Goal: Task Accomplishment & Management: Complete application form

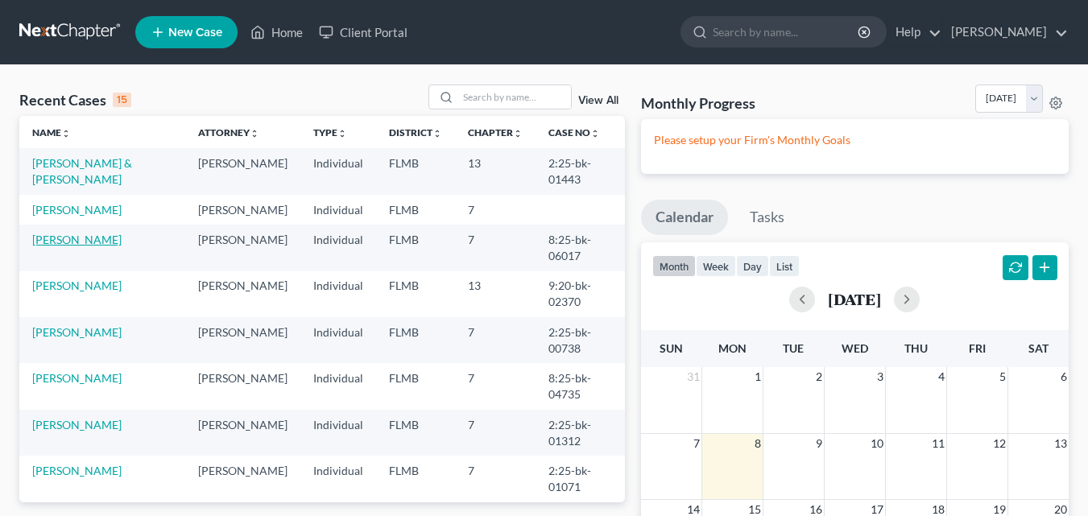
click at [54, 247] on link "[PERSON_NAME]" at bounding box center [76, 240] width 89 height 14
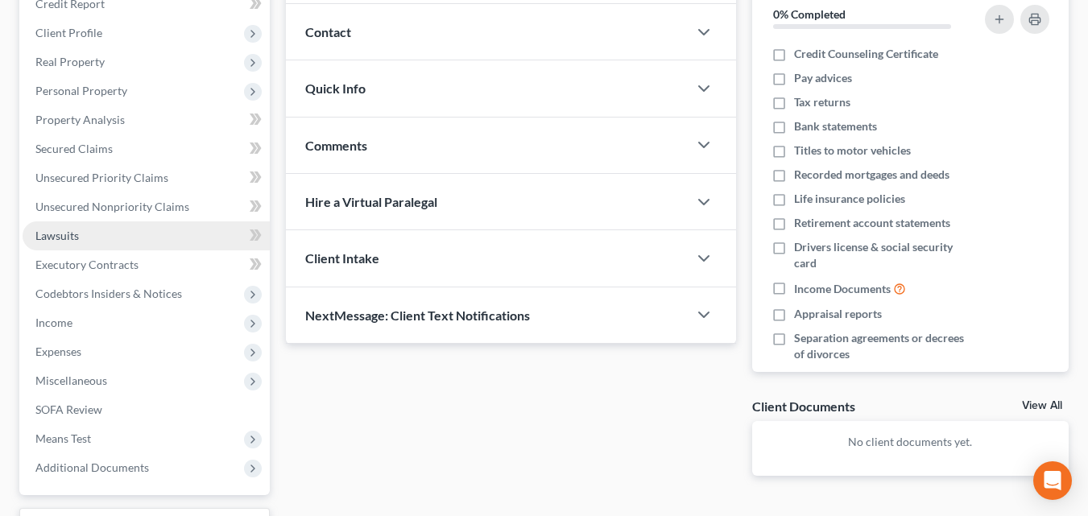
scroll to position [242, 0]
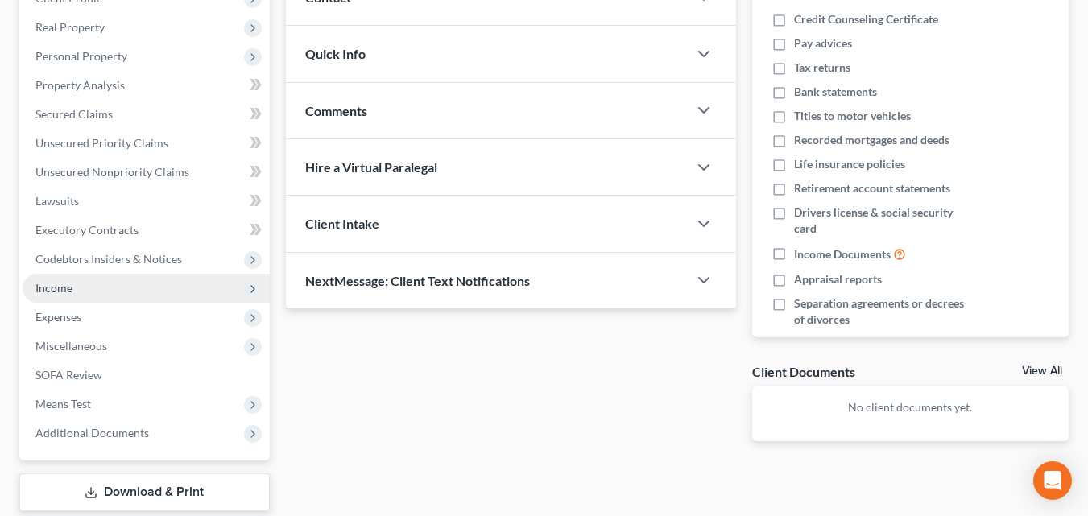
click at [73, 286] on span "Income" at bounding box center [146, 288] width 247 height 29
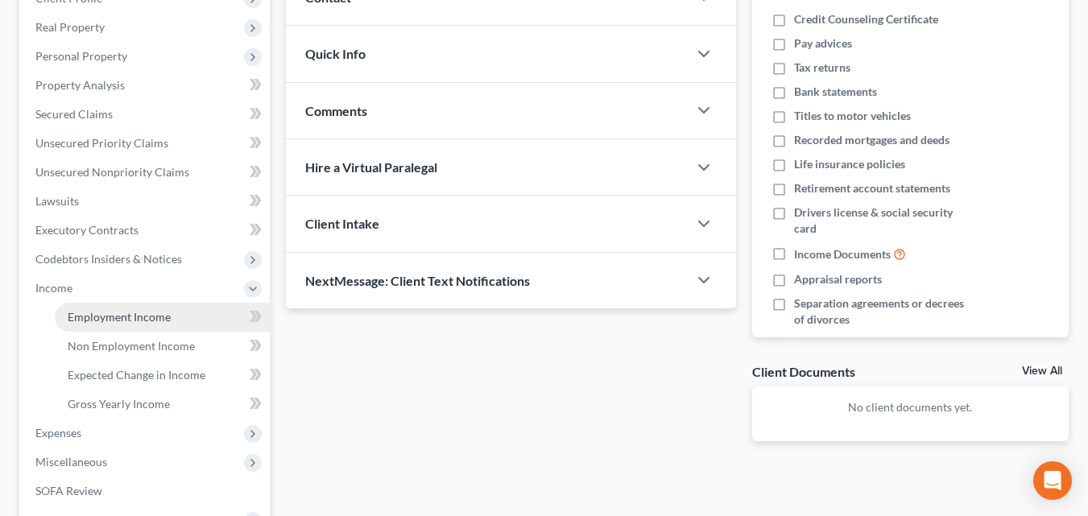
click at [141, 312] on span "Employment Income" at bounding box center [119, 317] width 103 height 14
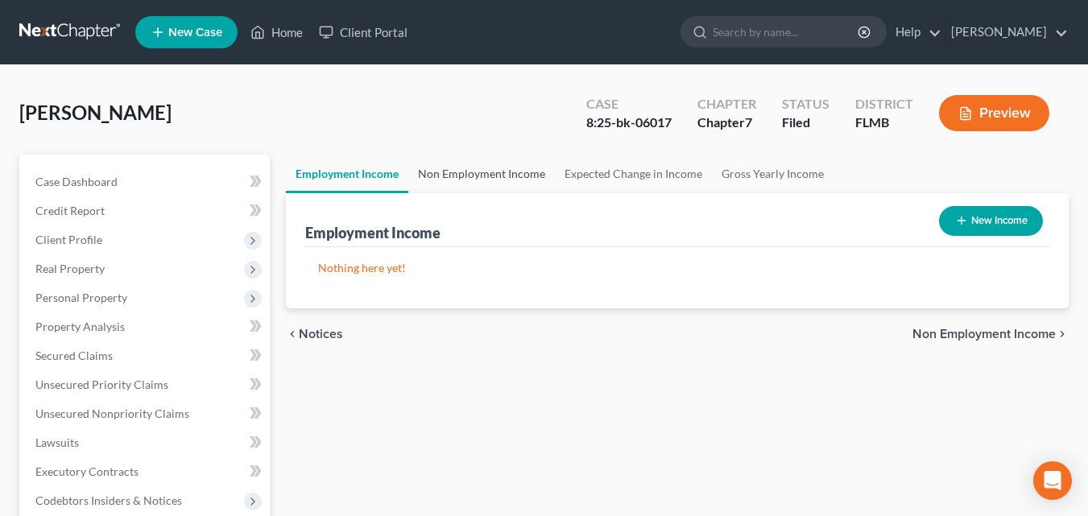
click at [505, 164] on link "Non Employment Income" at bounding box center [481, 174] width 147 height 39
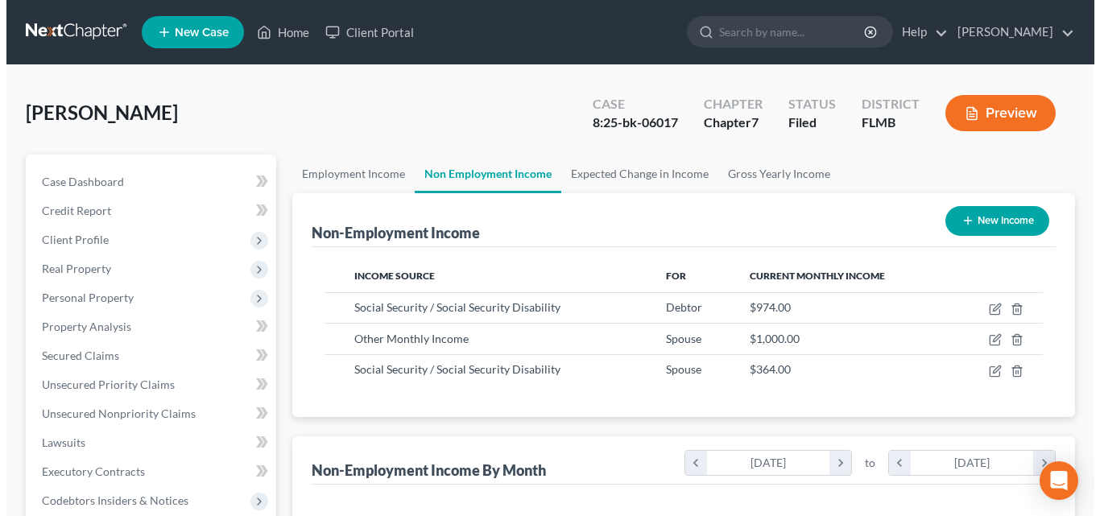
scroll to position [289, 438]
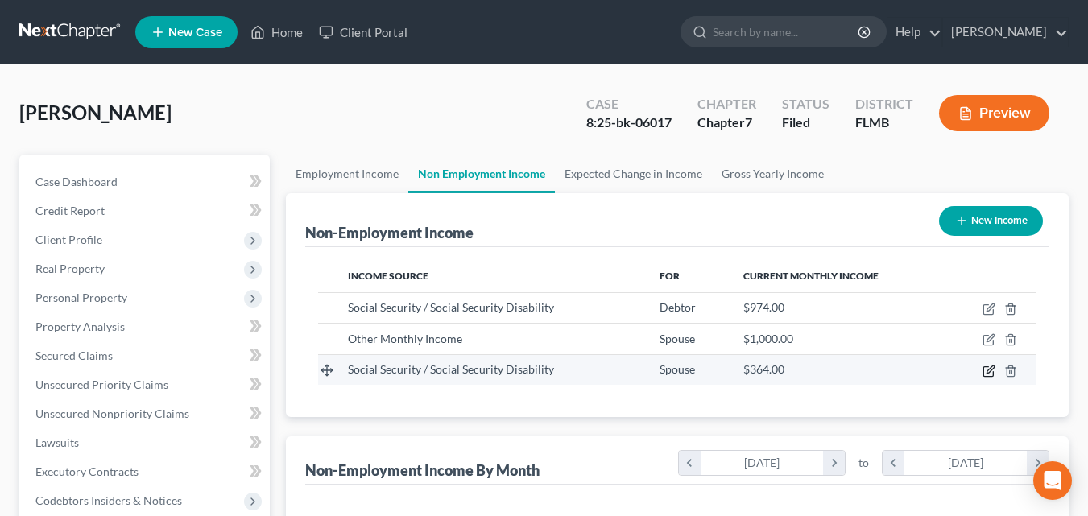
click at [990, 371] on icon "button" at bounding box center [989, 371] width 13 height 13
select select "4"
select select "0"
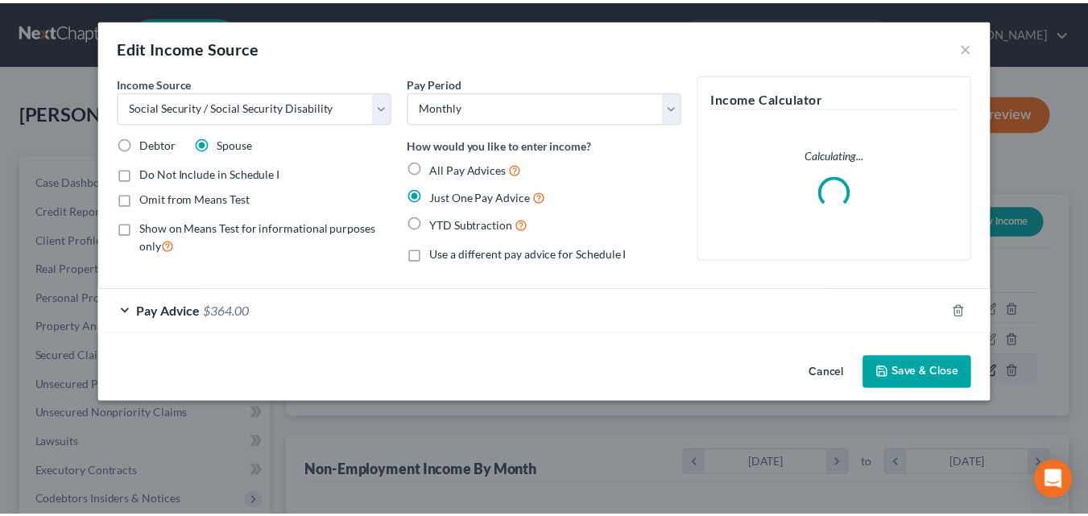
scroll to position [289, 444]
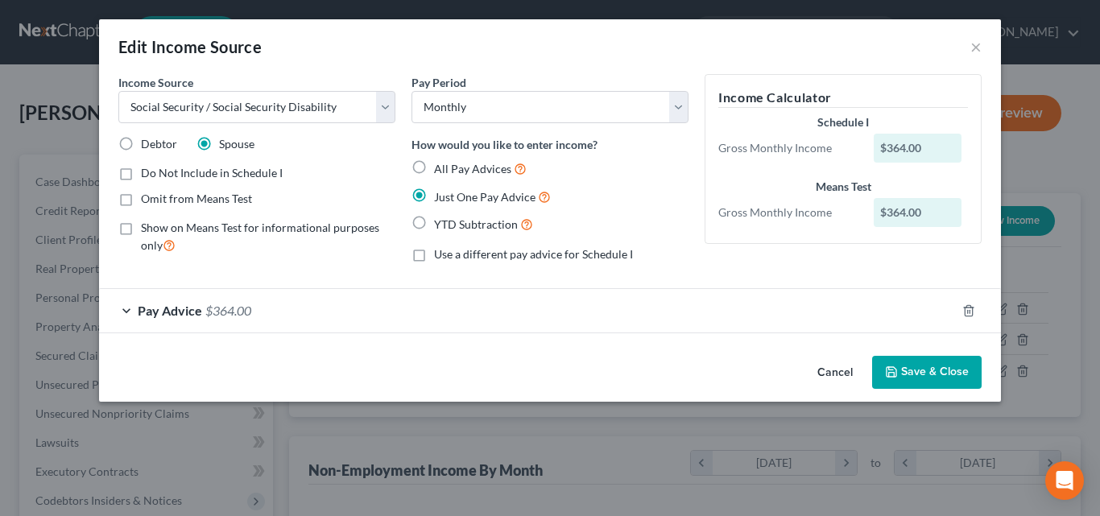
click at [166, 319] on div "Pay Advice $364.00" at bounding box center [527, 310] width 857 height 43
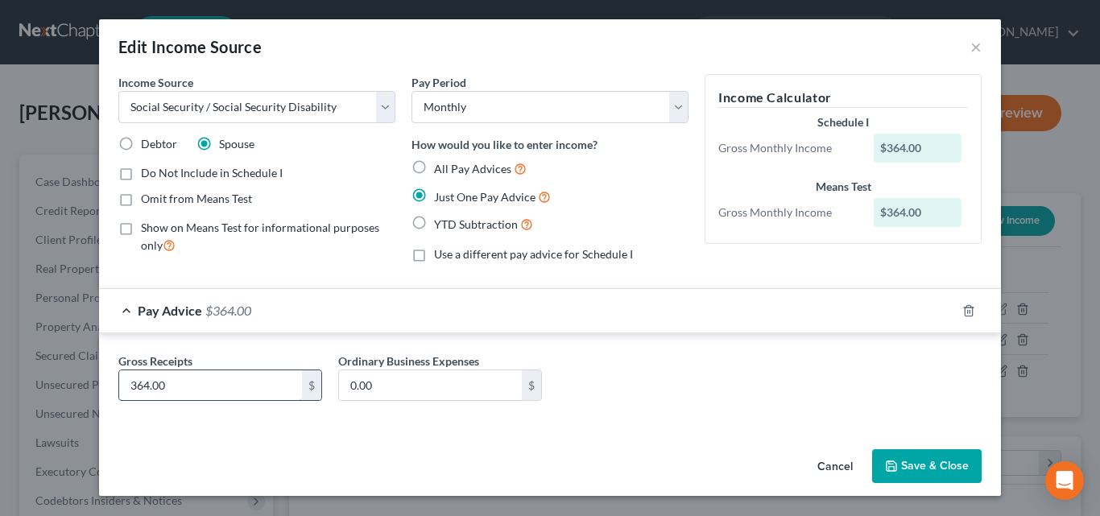
click at [240, 392] on input "364.00" at bounding box center [210, 386] width 183 height 31
type input "634.00"
click at [924, 462] on button "Save & Close" at bounding box center [927, 467] width 110 height 34
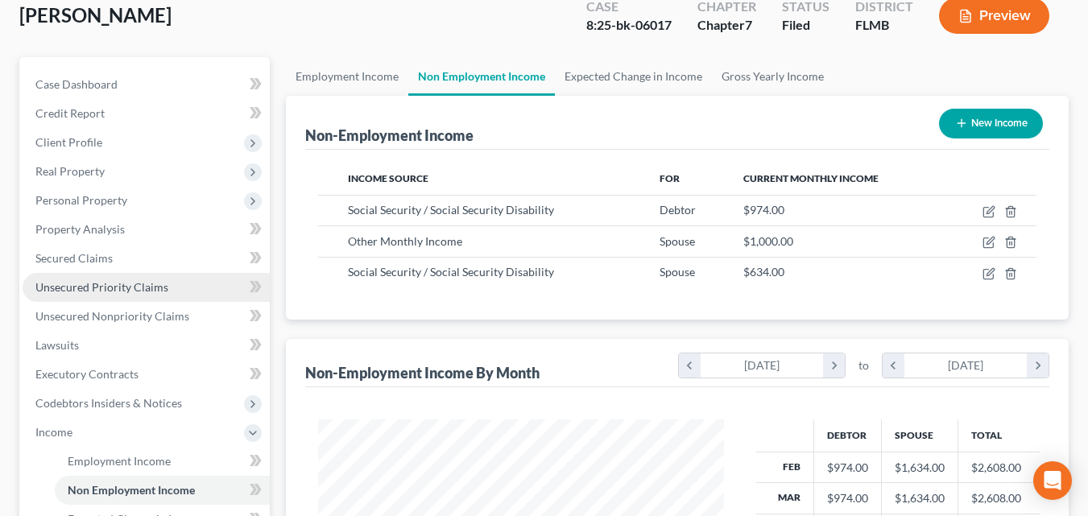
scroll to position [242, 0]
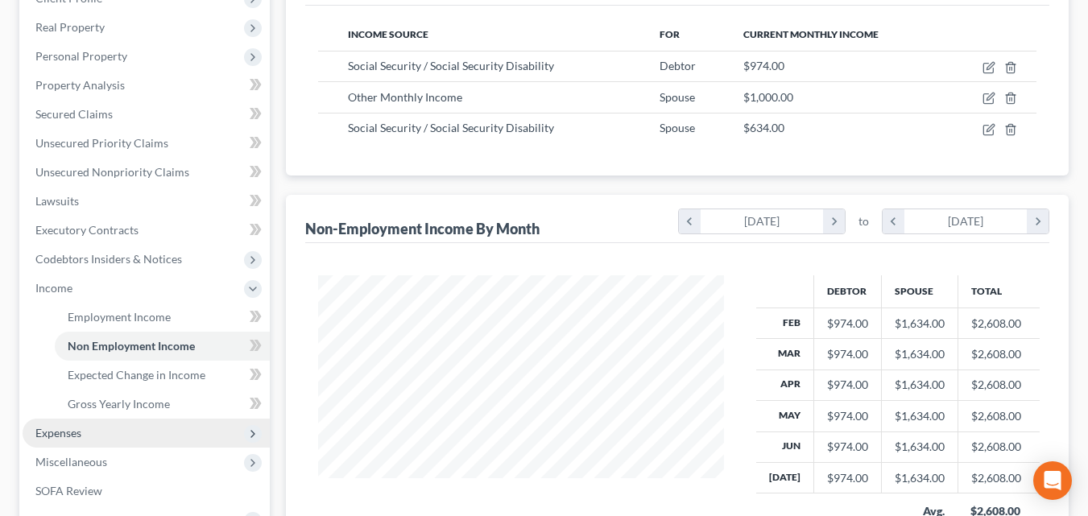
click at [131, 437] on span "Expenses" at bounding box center [146, 433] width 247 height 29
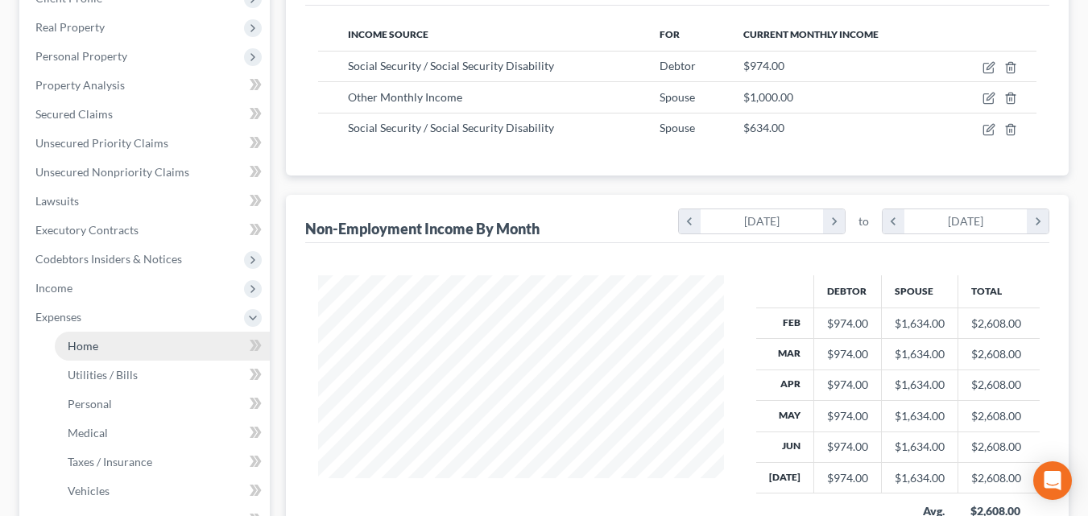
click at [92, 354] on link "Home" at bounding box center [162, 346] width 215 height 29
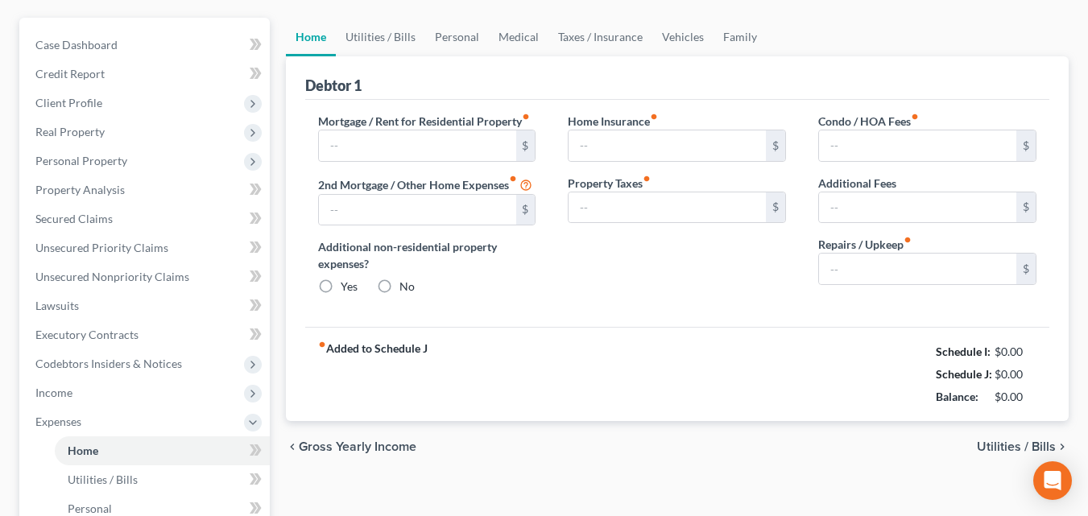
type input "978.00"
type input "0.00"
radio input "true"
type input "0.00"
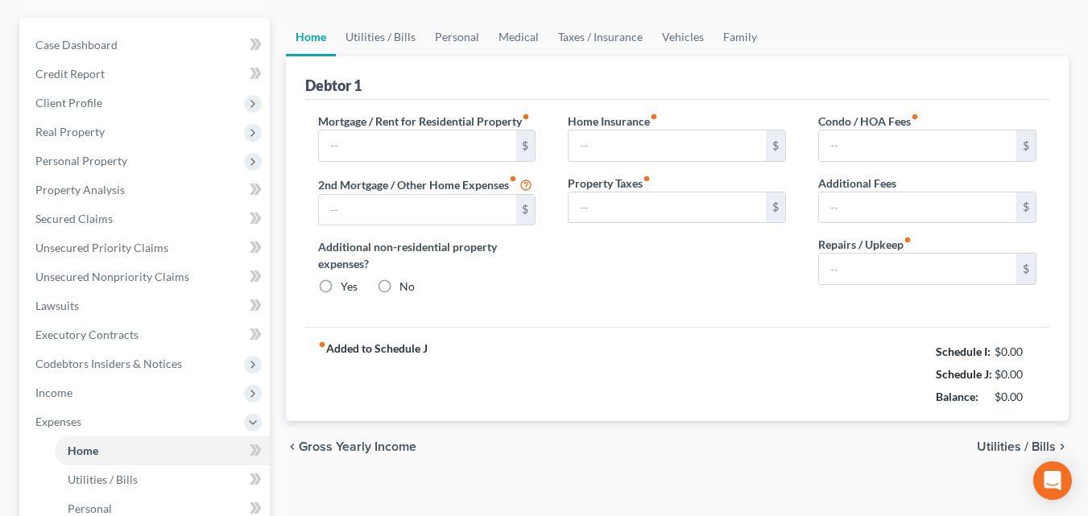
type input "0.00"
type input "25.00"
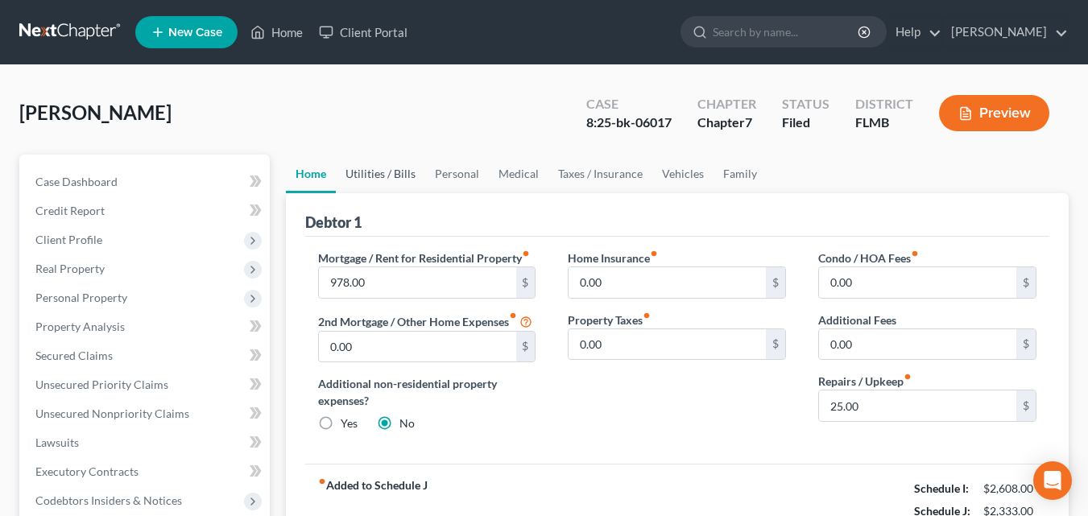
click at [375, 173] on link "Utilities / Bills" at bounding box center [380, 174] width 89 height 39
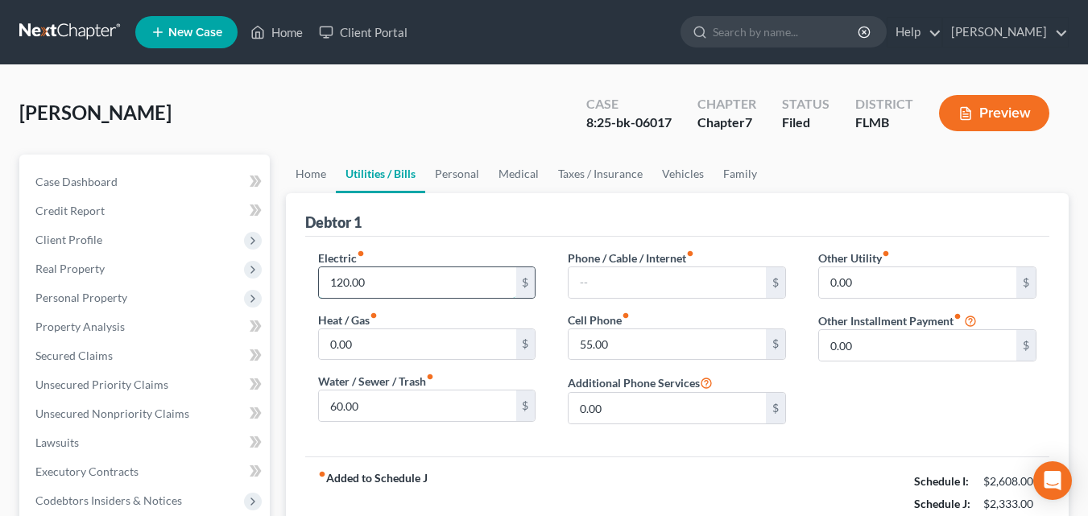
click at [395, 293] on input "120.00" at bounding box center [417, 282] width 197 height 31
click at [572, 441] on div "Electric fiber_manual_record 160.00 $ Heat / Gas fiber_manual_record 0.00 $ Wat…" at bounding box center [677, 347] width 744 height 220
click at [414, 288] on input "160.00" at bounding box center [417, 282] width 197 height 31
type input "170.00"
click at [895, 374] on div "Other Utility fiber_manual_record 0.00 $ Other Installment Payment fiber_manual…" at bounding box center [927, 344] width 251 height 188
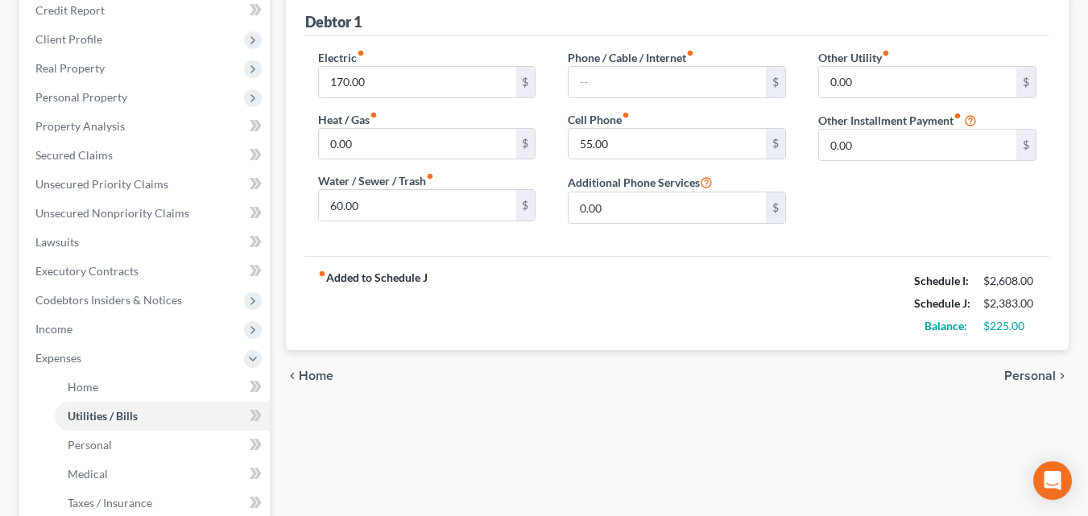
scroll to position [242, 0]
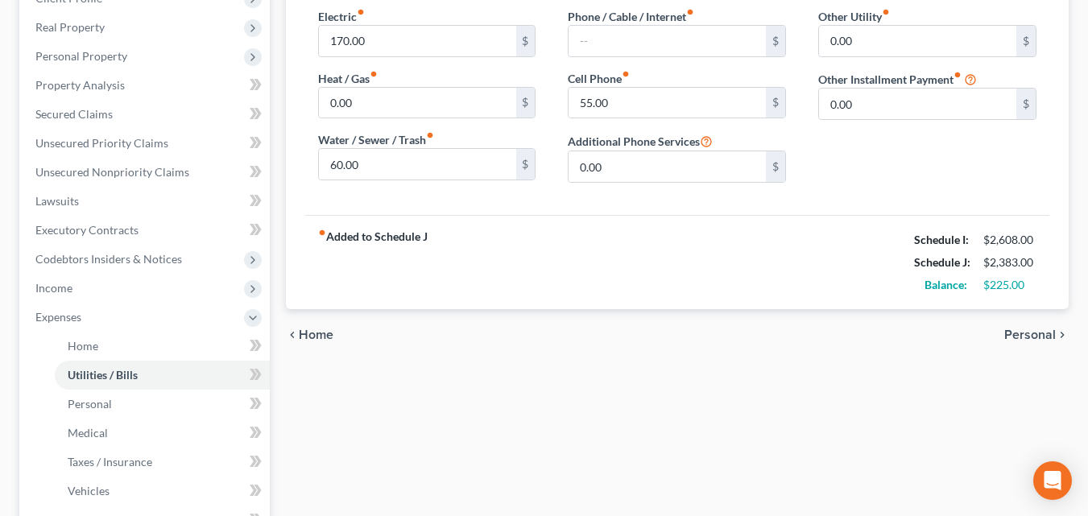
click at [1033, 338] on span "Personal" at bounding box center [1031, 335] width 52 height 13
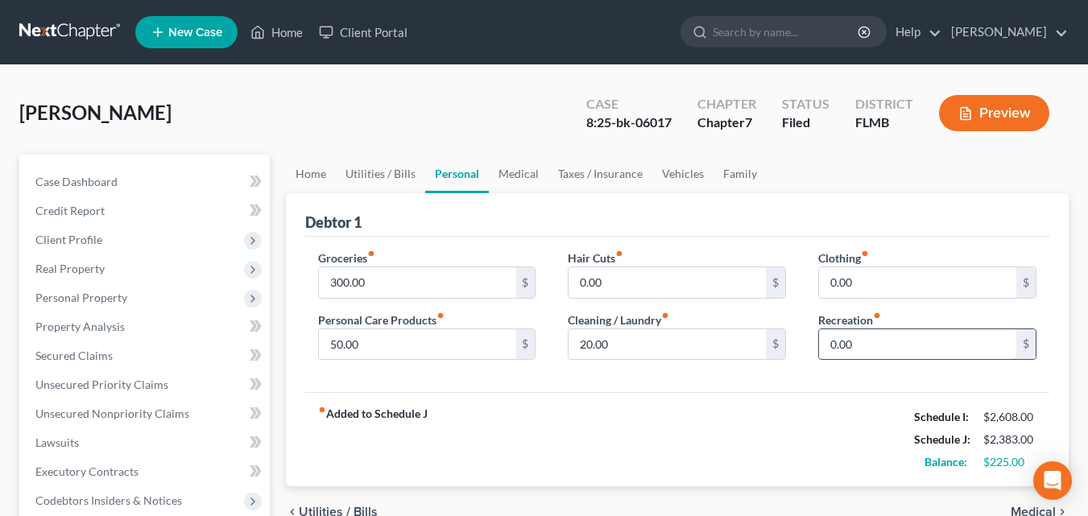
click at [874, 348] on input "0.00" at bounding box center [917, 345] width 197 height 31
click at [665, 344] on input "20.00" at bounding box center [667, 345] width 197 height 31
type input "50.00"
click at [825, 377] on div "Groceries fiber_manual_record 300.00 $ Personal Care Products fiber_manual_reco…" at bounding box center [677, 315] width 744 height 156
click at [881, 357] on input "0.00" at bounding box center [917, 345] width 197 height 31
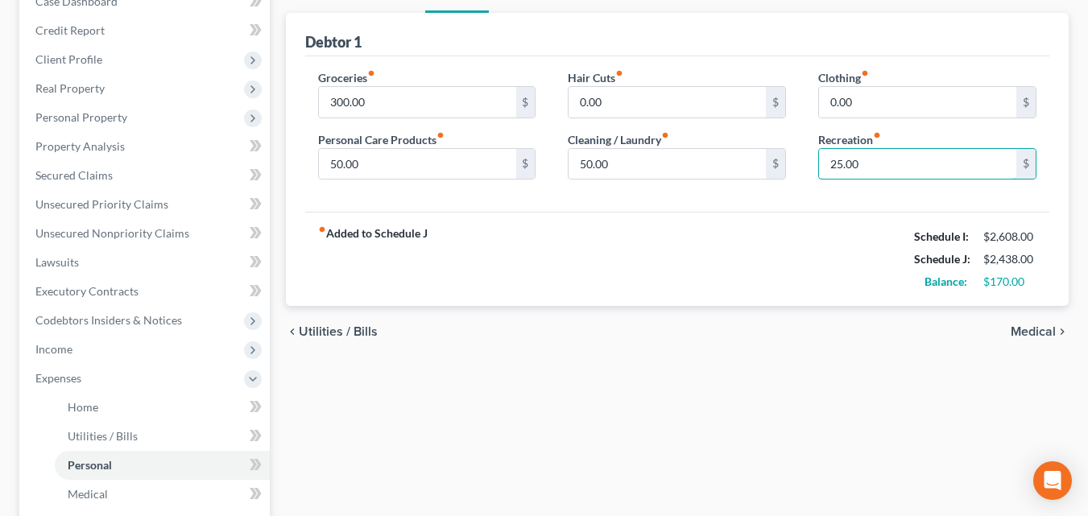
scroll to position [242, 0]
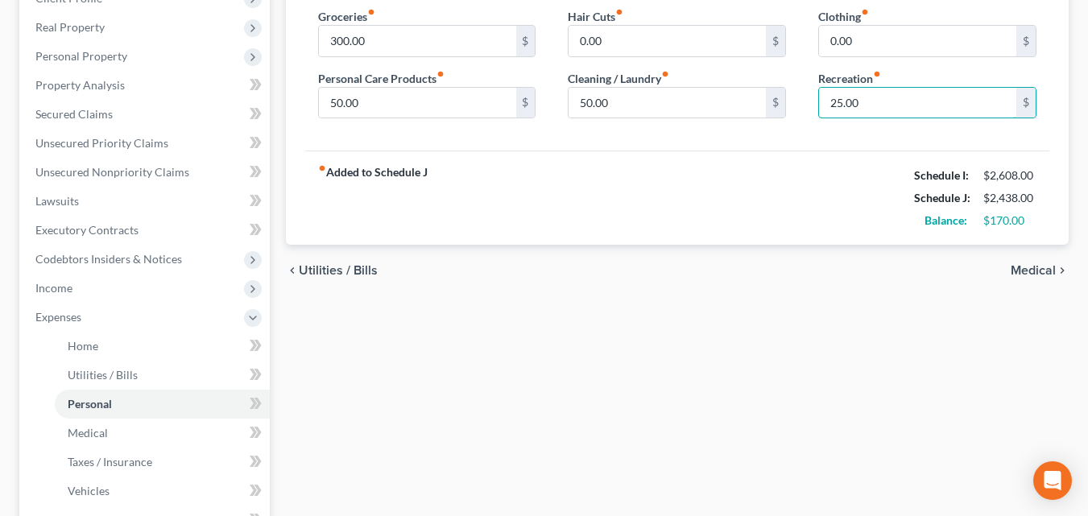
type input "25.00"
click at [1042, 269] on span "Medical" at bounding box center [1033, 270] width 45 height 13
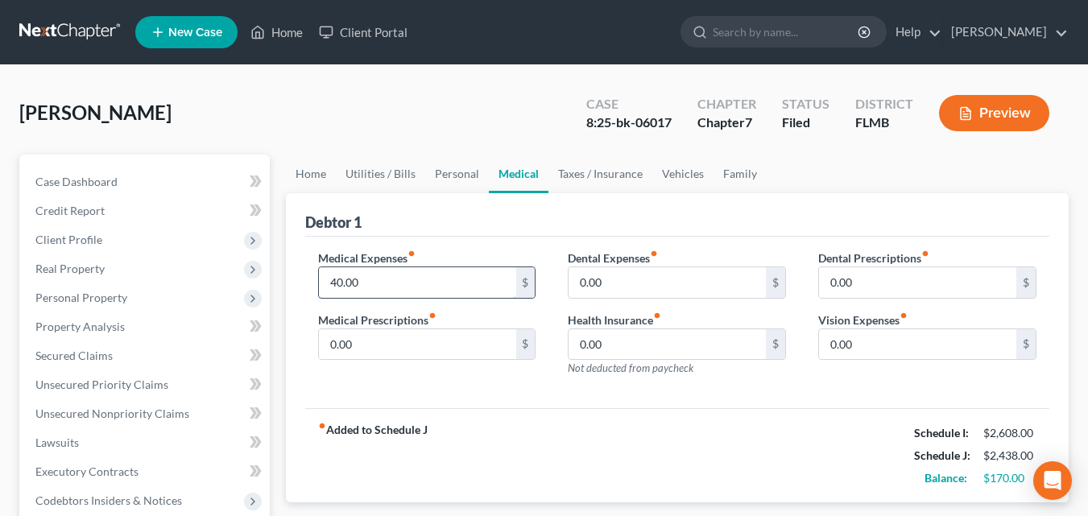
click at [382, 288] on input "40.00" at bounding box center [417, 282] width 197 height 31
type input "75.00"
click at [763, 378] on div "Dental Expenses fiber_manual_record 0.00 $ Health Insurance fiber_manual_record…" at bounding box center [677, 320] width 251 height 140
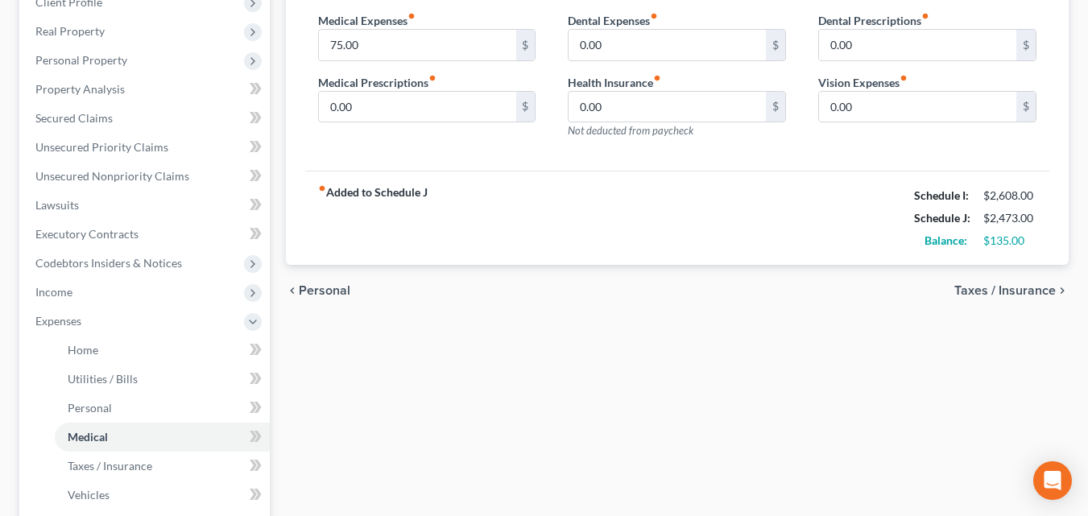
scroll to position [242, 0]
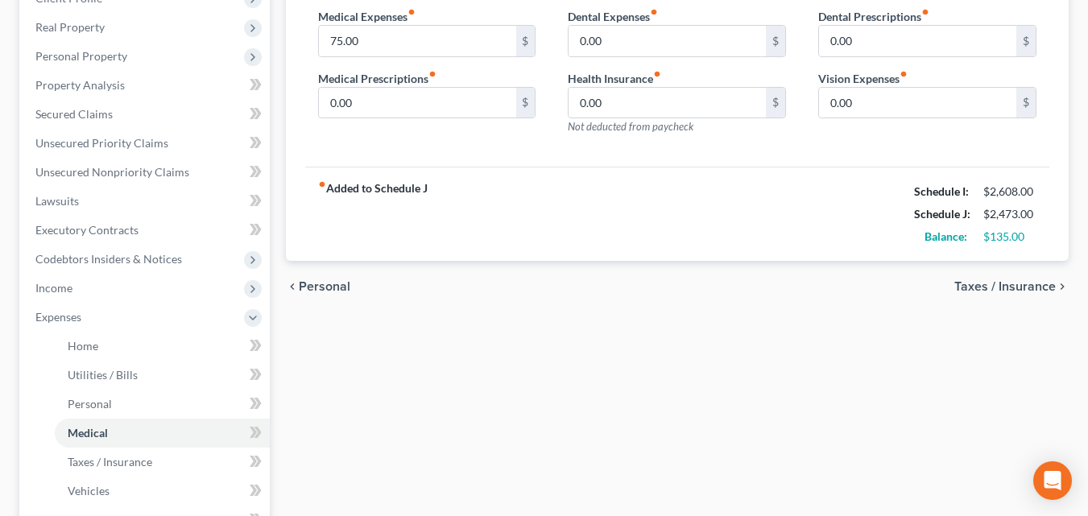
click at [1030, 285] on span "Taxes / Insurance" at bounding box center [1006, 286] width 102 height 13
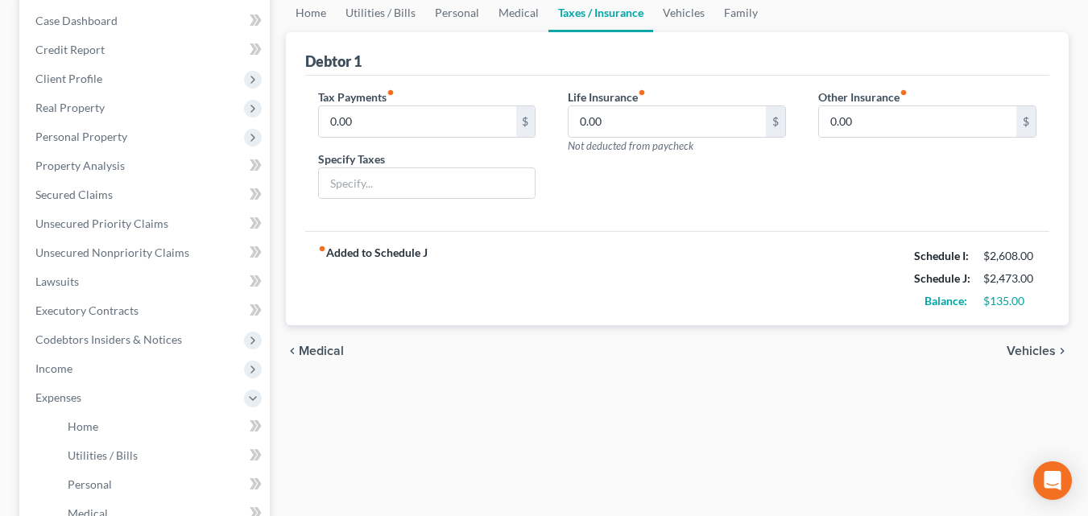
click at [1034, 355] on span "Vehicles" at bounding box center [1031, 351] width 49 height 13
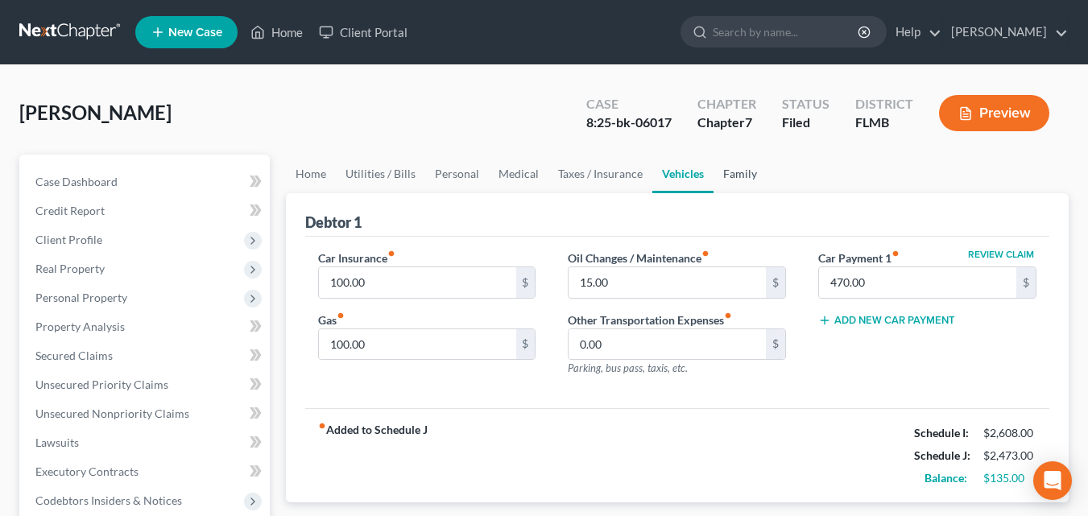
click at [743, 178] on link "Family" at bounding box center [740, 174] width 53 height 39
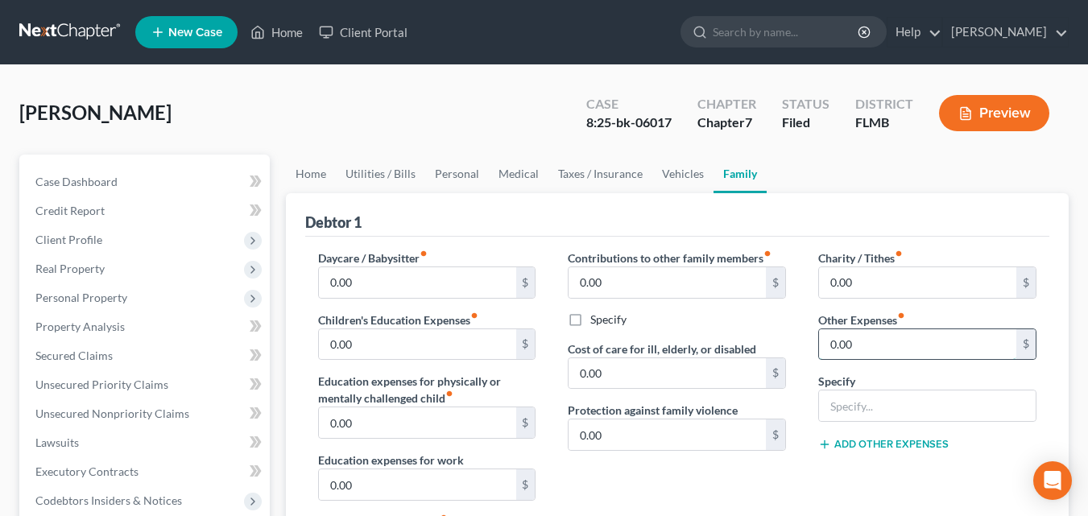
click at [877, 342] on input "0.00" at bounding box center [917, 345] width 197 height 31
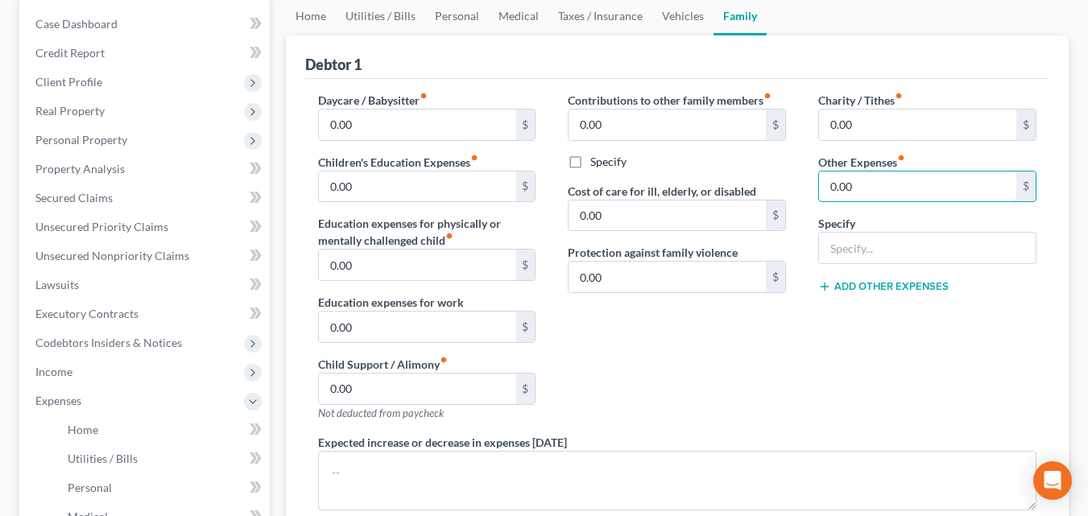
scroll to position [161, 0]
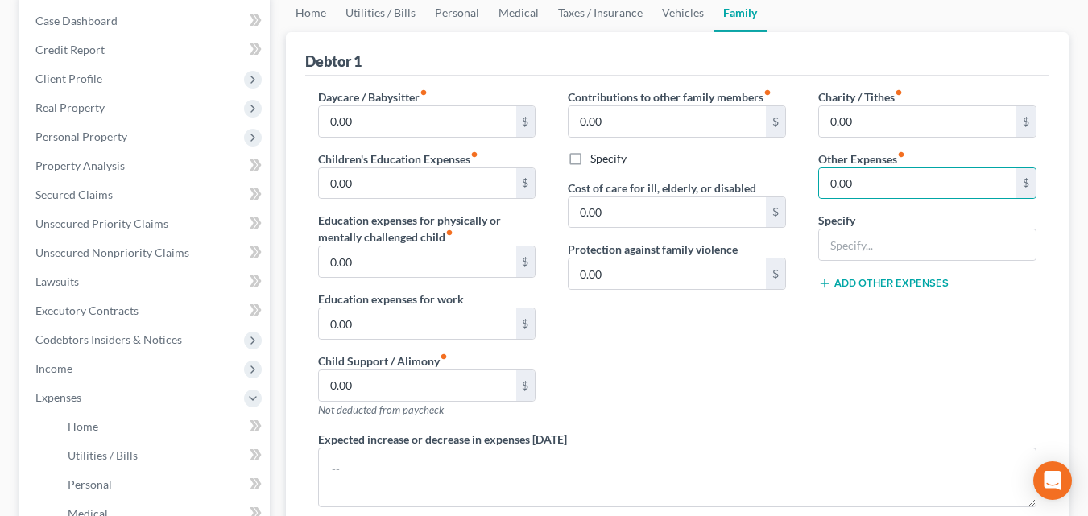
click at [1032, 365] on div "Charity / Tithes fiber_manual_record 0.00 $ Other Expenses fiber_manual_record …" at bounding box center [927, 260] width 251 height 342
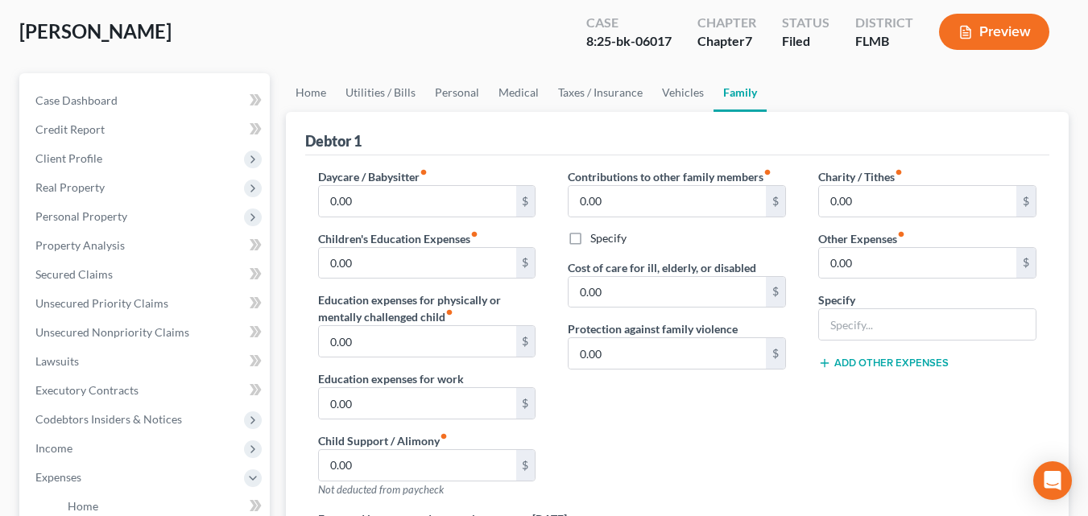
scroll to position [0, 0]
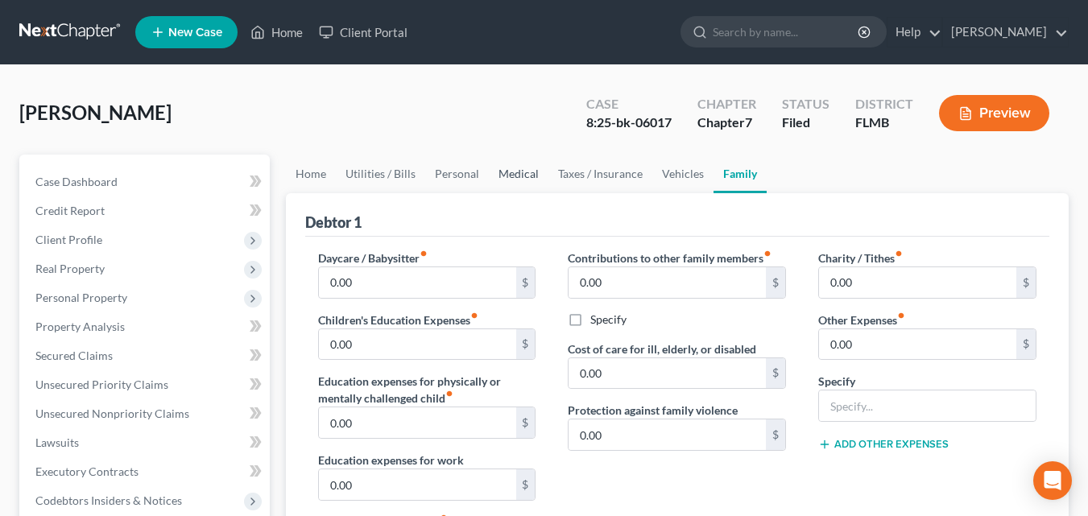
click at [513, 176] on link "Medical" at bounding box center [519, 174] width 60 height 39
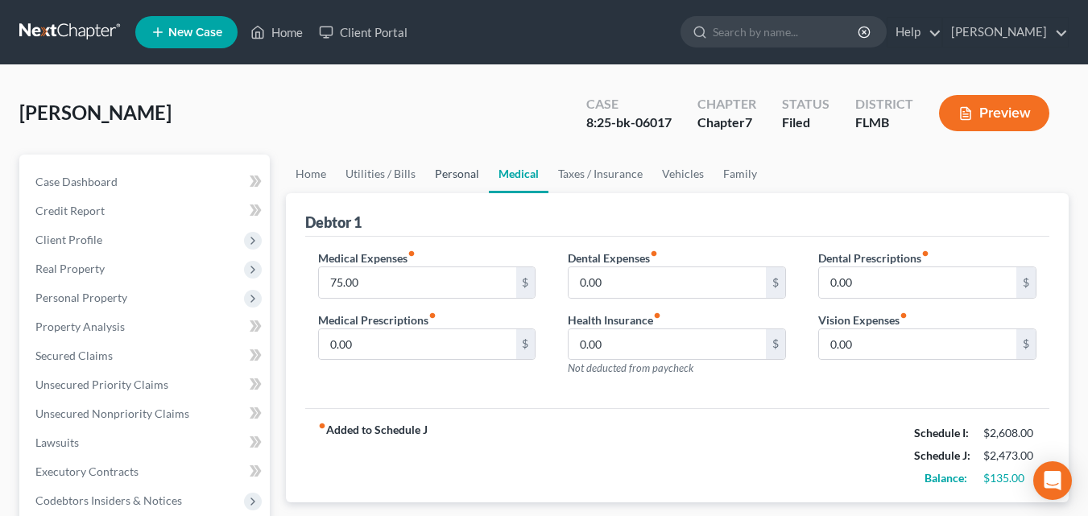
click at [433, 180] on link "Personal" at bounding box center [457, 174] width 64 height 39
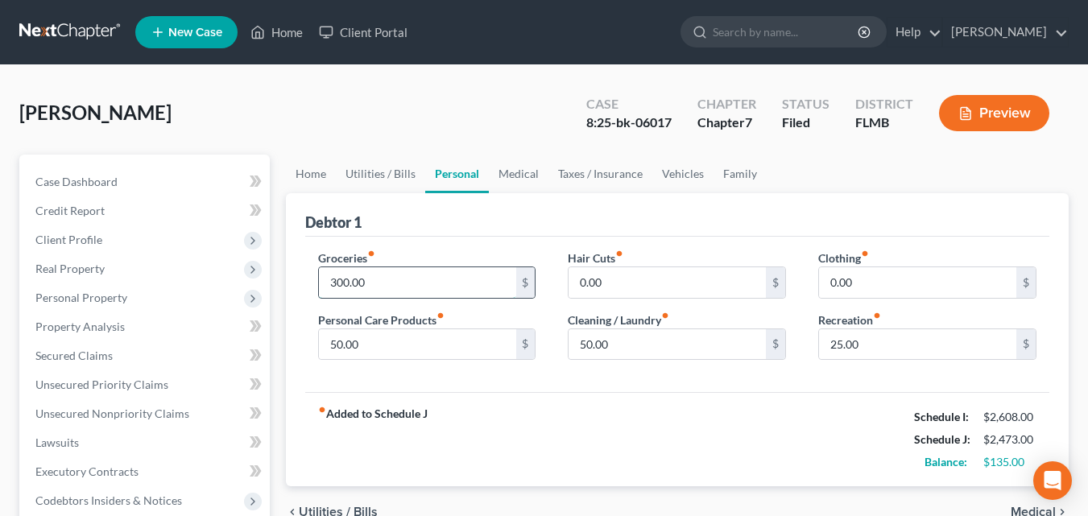
click at [398, 289] on input "300.00" at bounding box center [417, 282] width 197 height 31
type input "350.00"
click at [594, 373] on div "Hair Cuts fiber_manual_record 0.00 $ Cleaning / Laundry fiber_manual_record 50.…" at bounding box center [677, 312] width 251 height 124
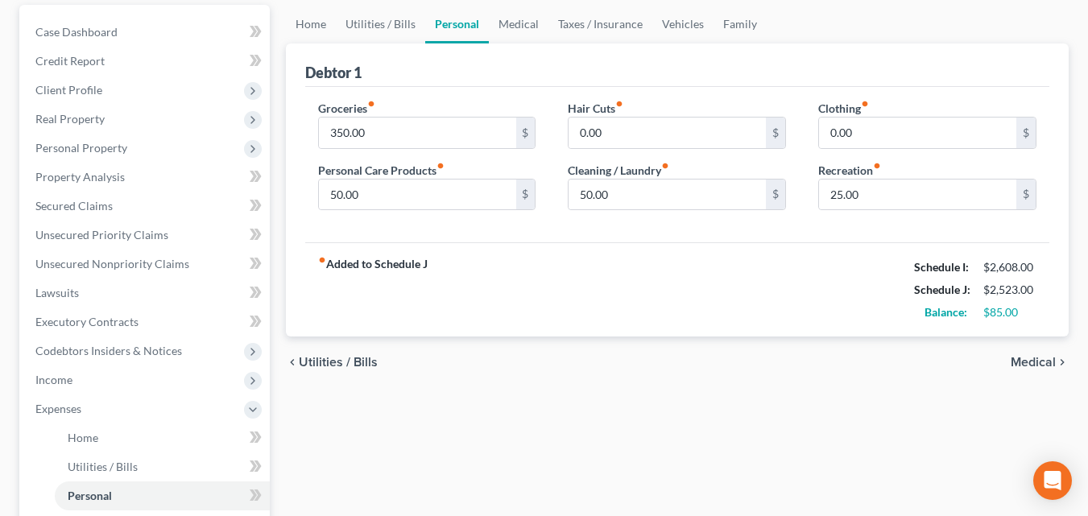
scroll to position [242, 0]
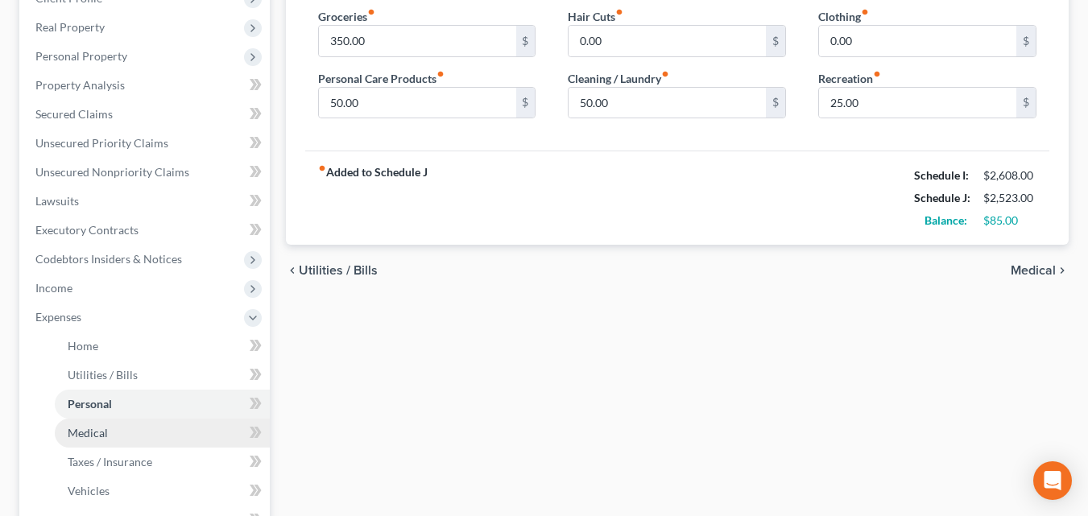
click at [91, 436] on span "Medical" at bounding box center [88, 433] width 40 height 14
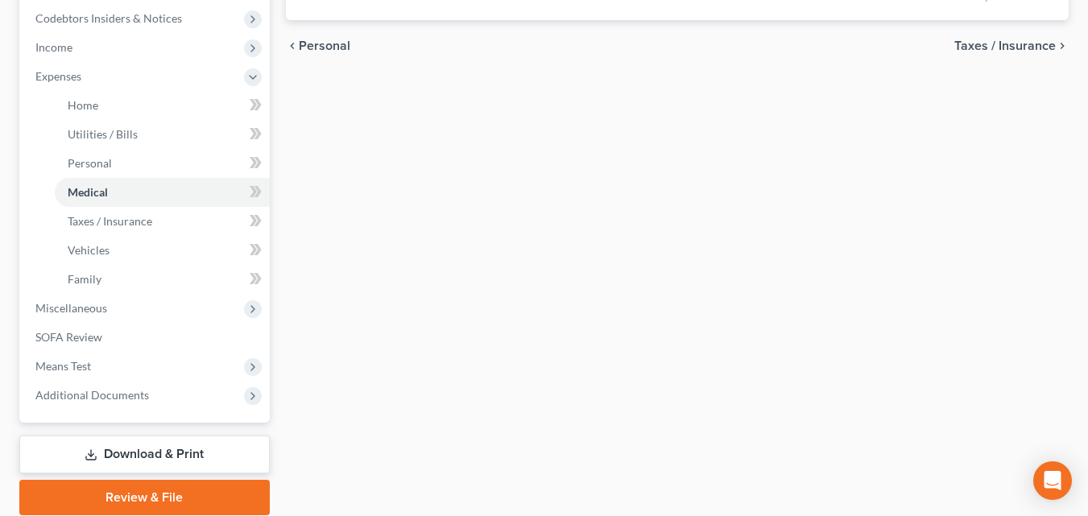
scroll to position [483, 0]
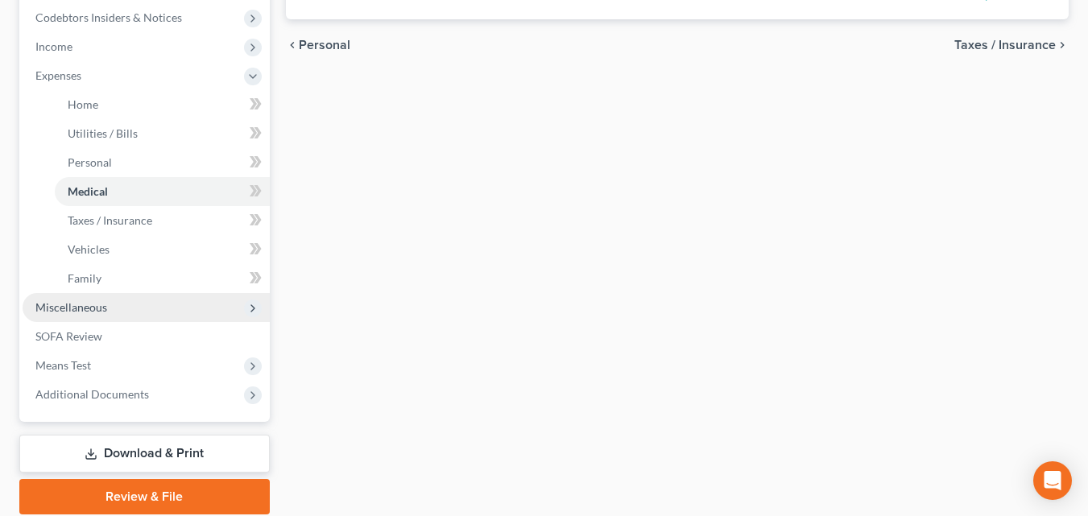
click at [89, 313] on span "Miscellaneous" at bounding box center [71, 308] width 72 height 14
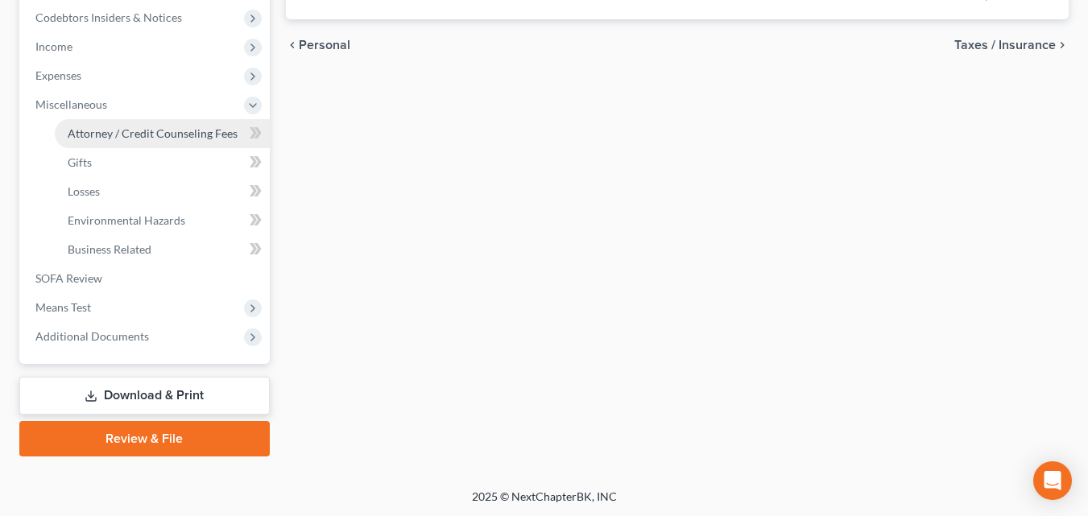
click at [106, 139] on span "Attorney / Credit Counseling Fees" at bounding box center [153, 133] width 170 height 14
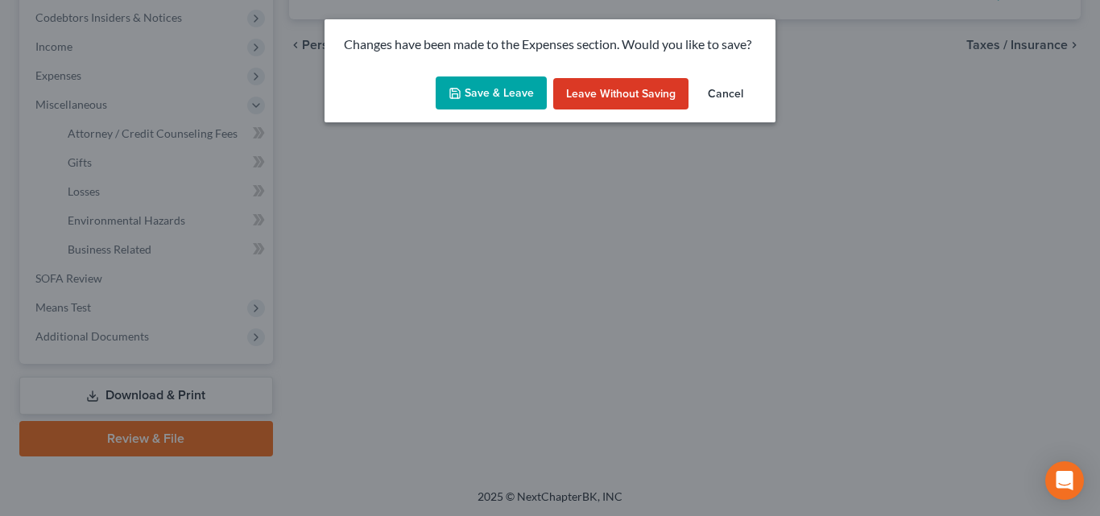
click at [456, 100] on button "Save & Leave" at bounding box center [491, 94] width 111 height 34
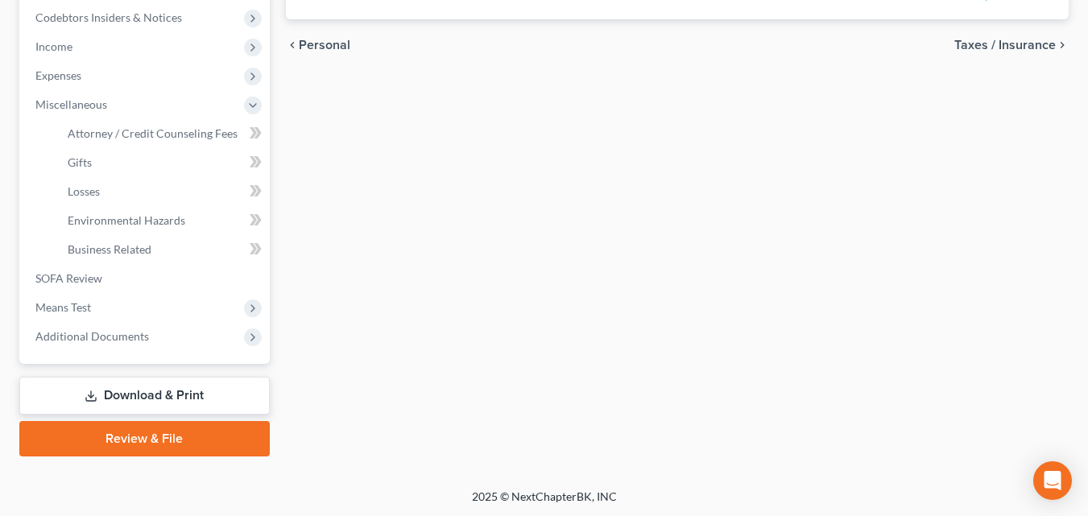
select select "1"
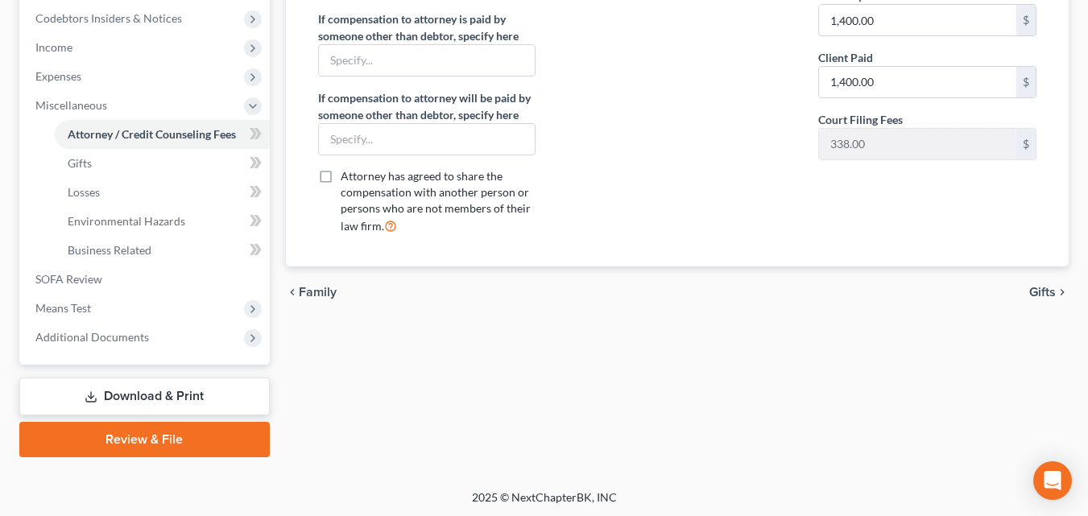
scroll to position [483, 0]
click at [1035, 295] on span "Gifts" at bounding box center [1043, 291] width 27 height 13
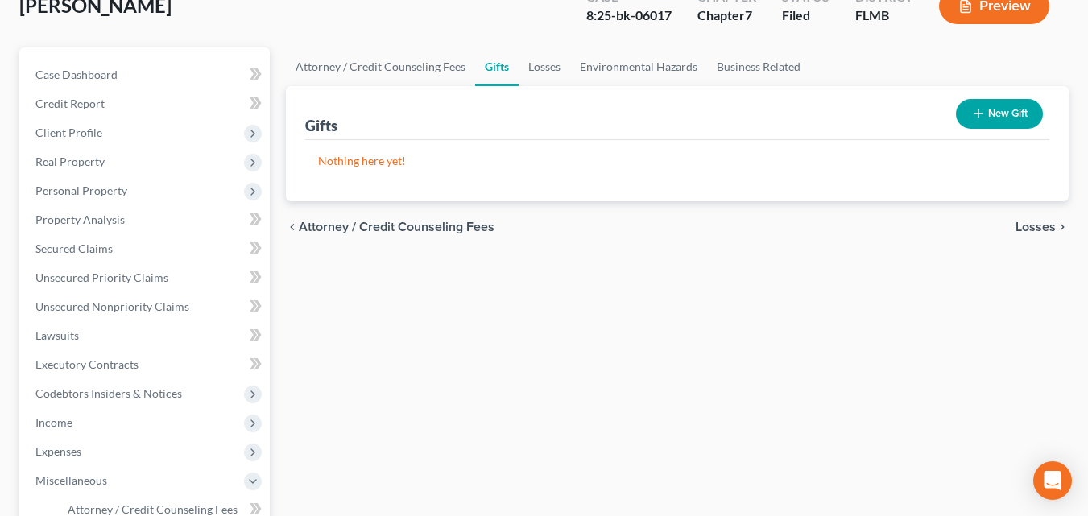
scroll to position [242, 0]
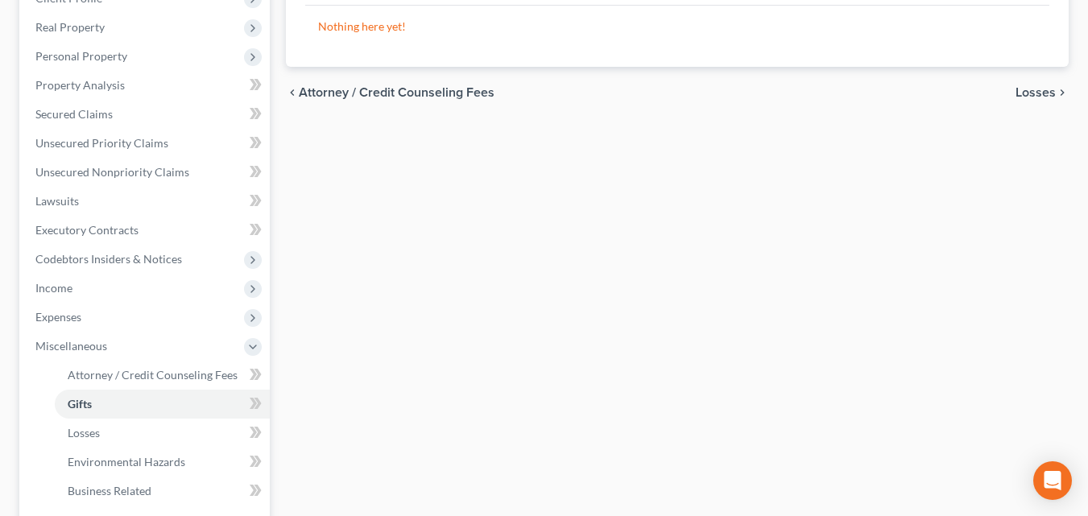
click at [1022, 88] on span "Losses" at bounding box center [1036, 92] width 40 height 13
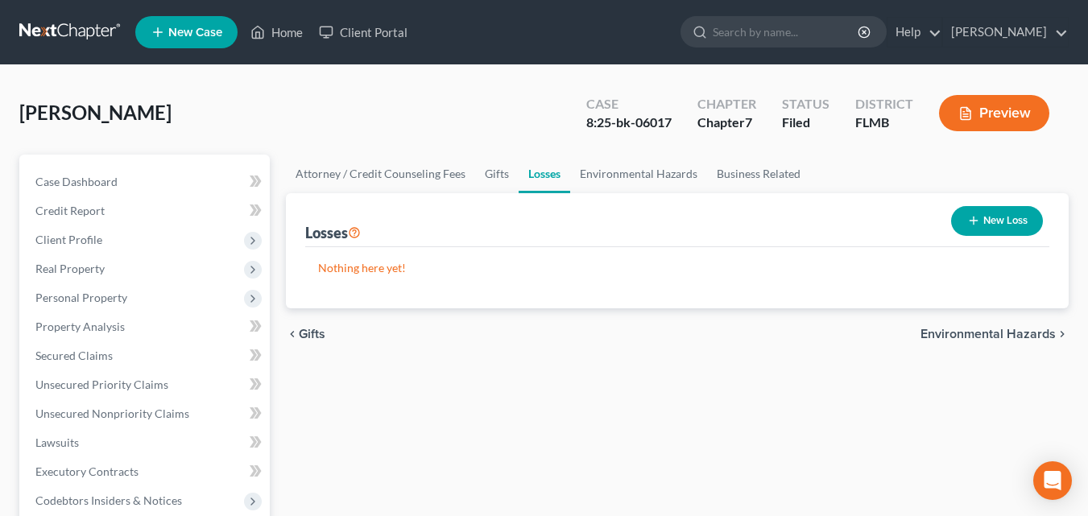
click at [1026, 334] on span "Environmental Hazards" at bounding box center [988, 334] width 135 height 13
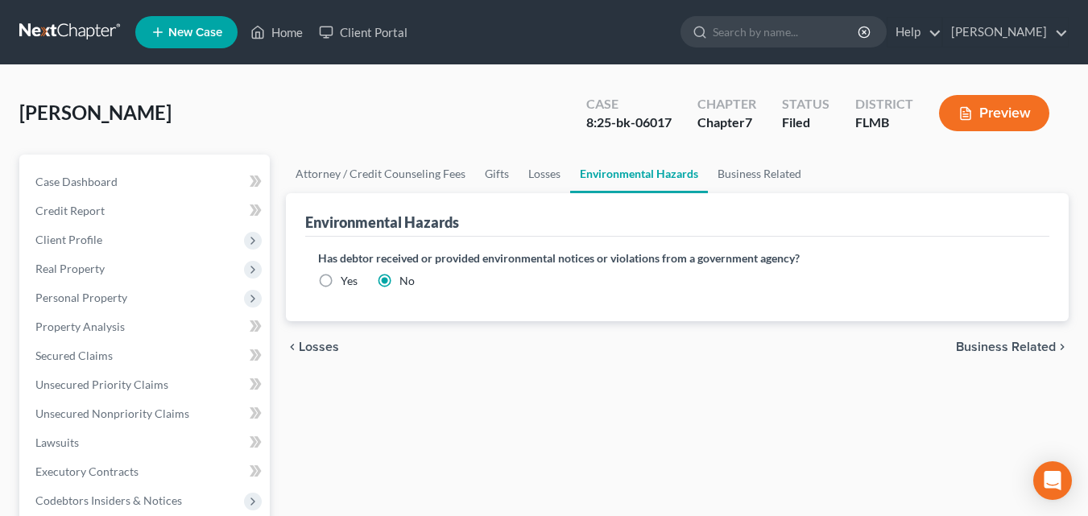
click at [980, 345] on span "Business Related" at bounding box center [1006, 347] width 100 height 13
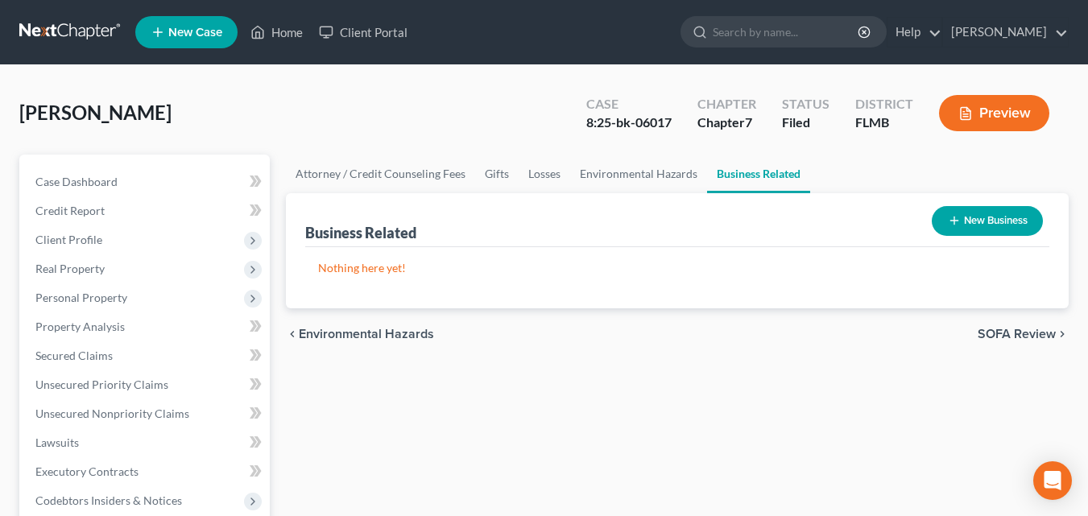
click at [1010, 335] on span "SOFA Review" at bounding box center [1017, 334] width 78 height 13
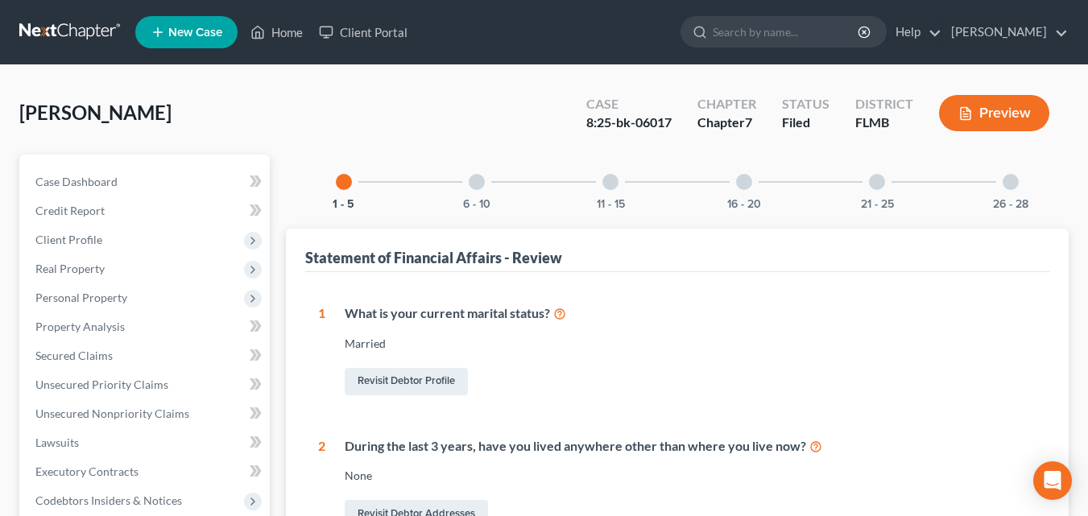
click at [476, 188] on div at bounding box center [477, 182] width 16 height 16
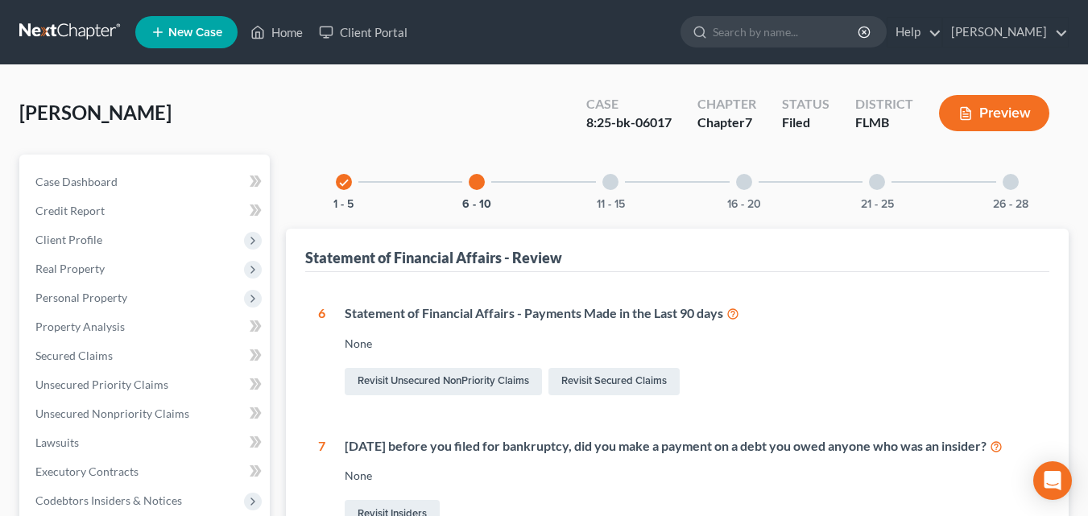
click at [610, 177] on div at bounding box center [611, 182] width 16 height 16
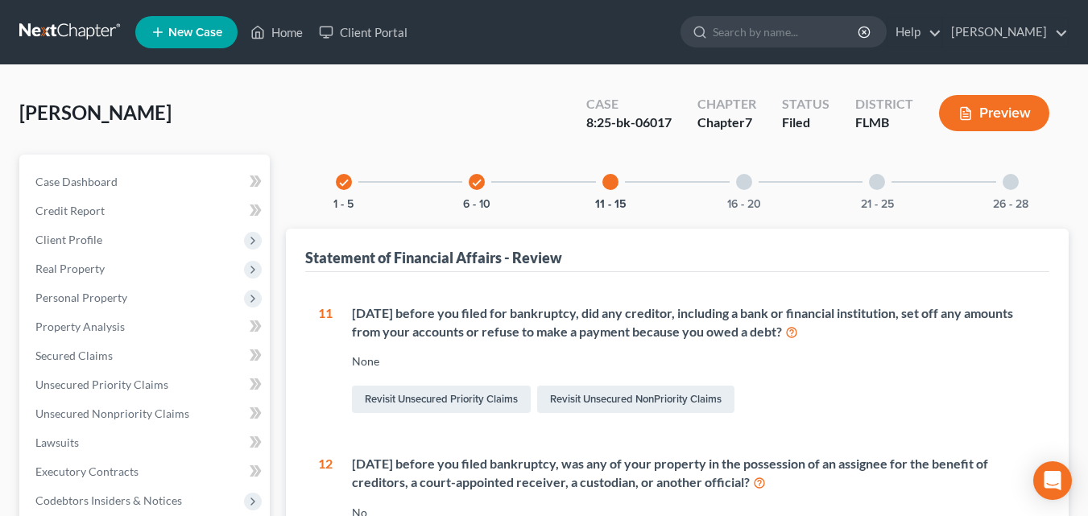
click at [755, 185] on div "16 - 20" at bounding box center [744, 182] width 55 height 55
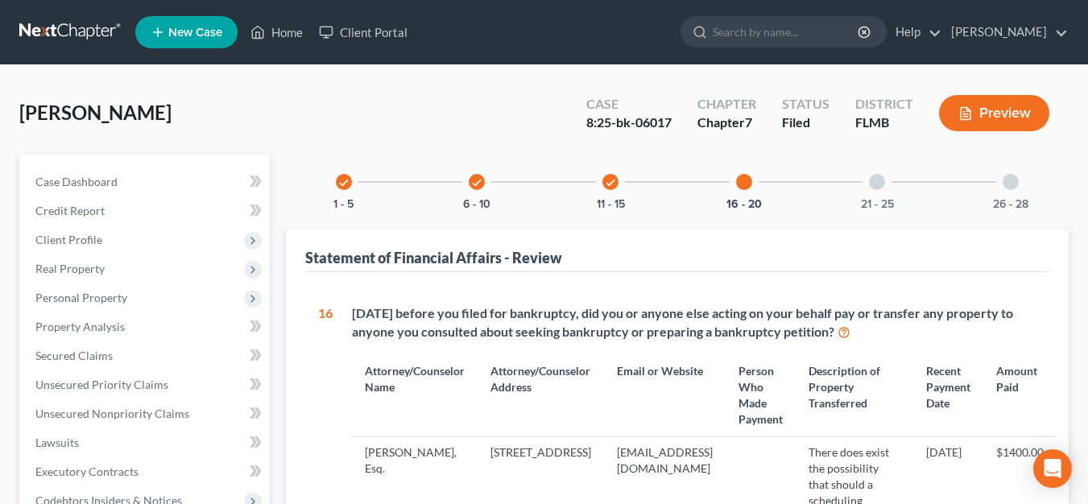
click at [888, 184] on div "21 - 25" at bounding box center [877, 182] width 55 height 55
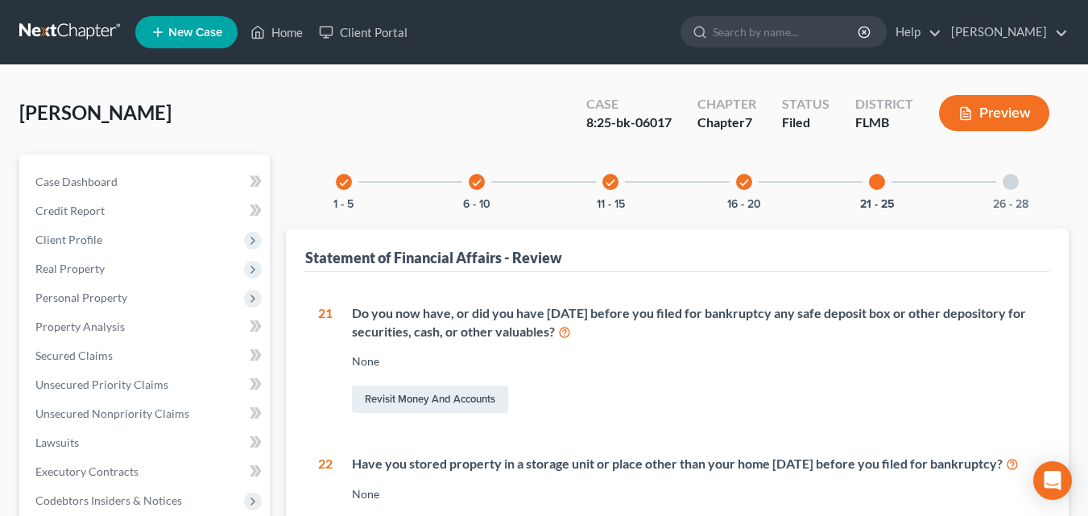
click at [1009, 185] on div at bounding box center [1011, 182] width 16 height 16
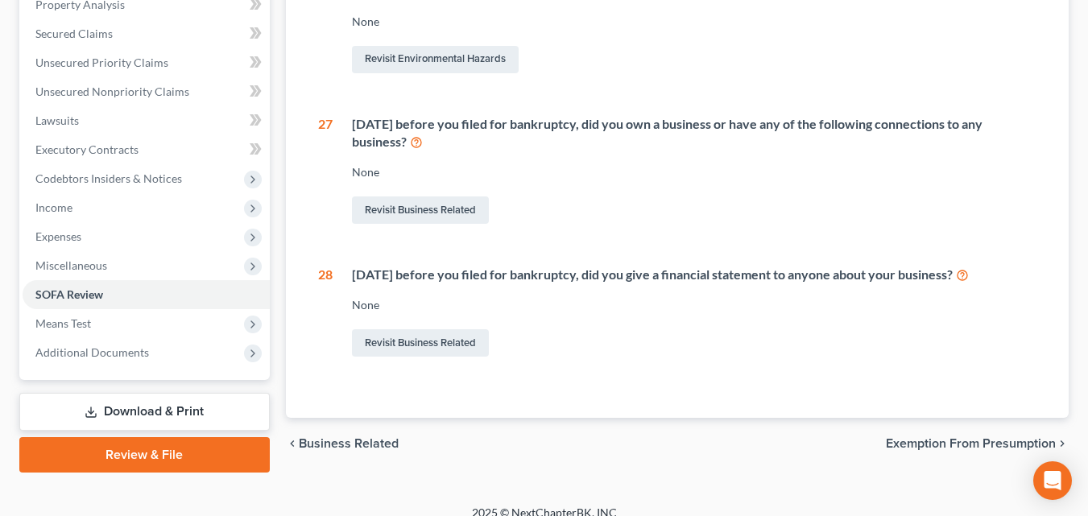
scroll to position [340, 0]
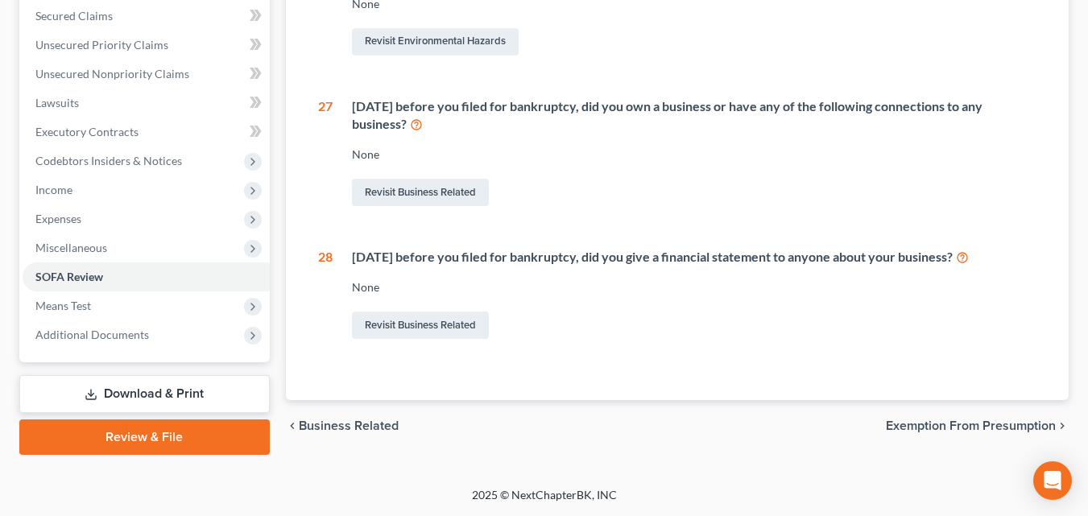
click at [974, 424] on span "Exemption from Presumption" at bounding box center [971, 426] width 170 height 13
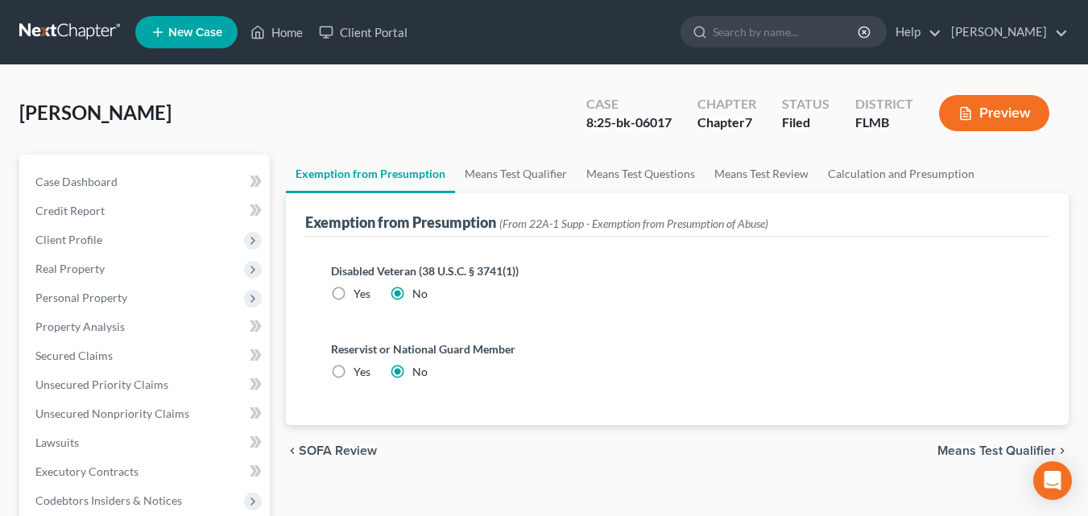
click at [1010, 452] on span "Means Test Qualifier" at bounding box center [997, 451] width 118 height 13
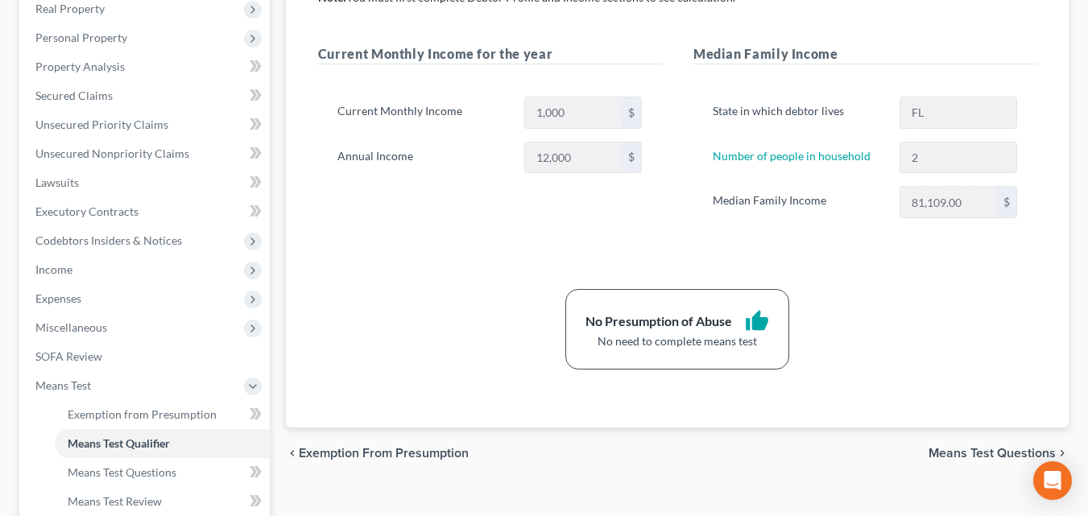
scroll to position [483, 0]
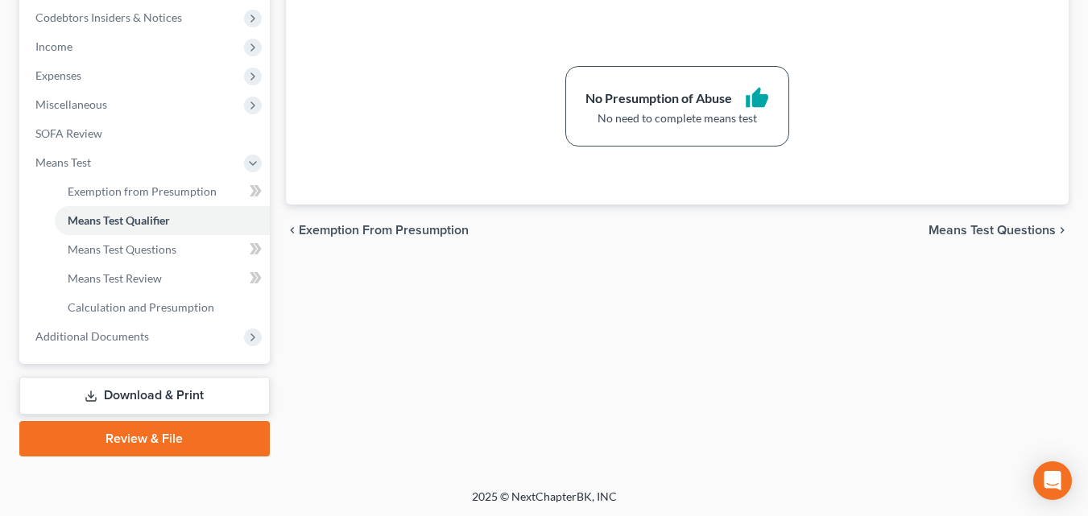
click at [955, 231] on span "Means Test Questions" at bounding box center [992, 230] width 127 height 13
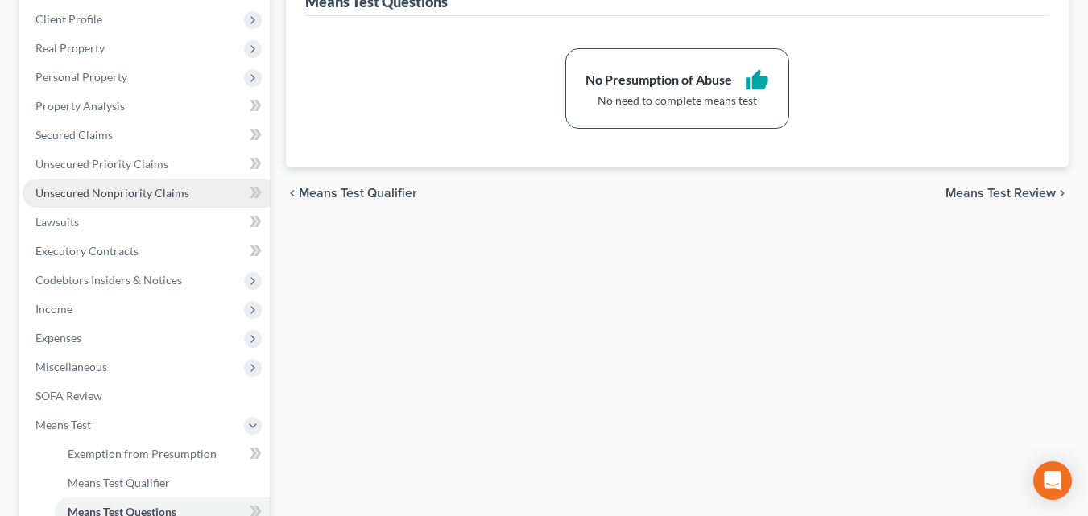
scroll to position [243, 0]
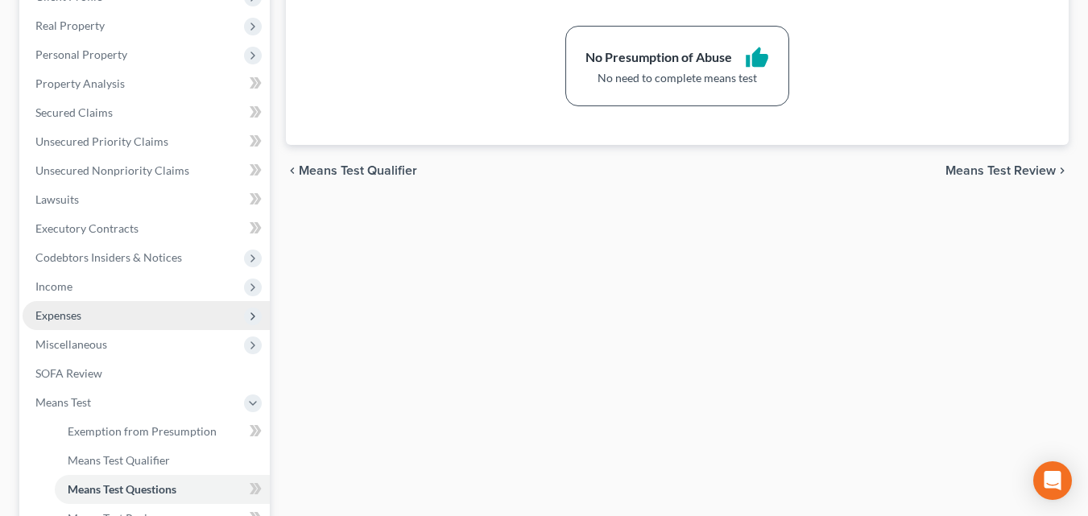
click at [60, 322] on span "Expenses" at bounding box center [146, 315] width 247 height 29
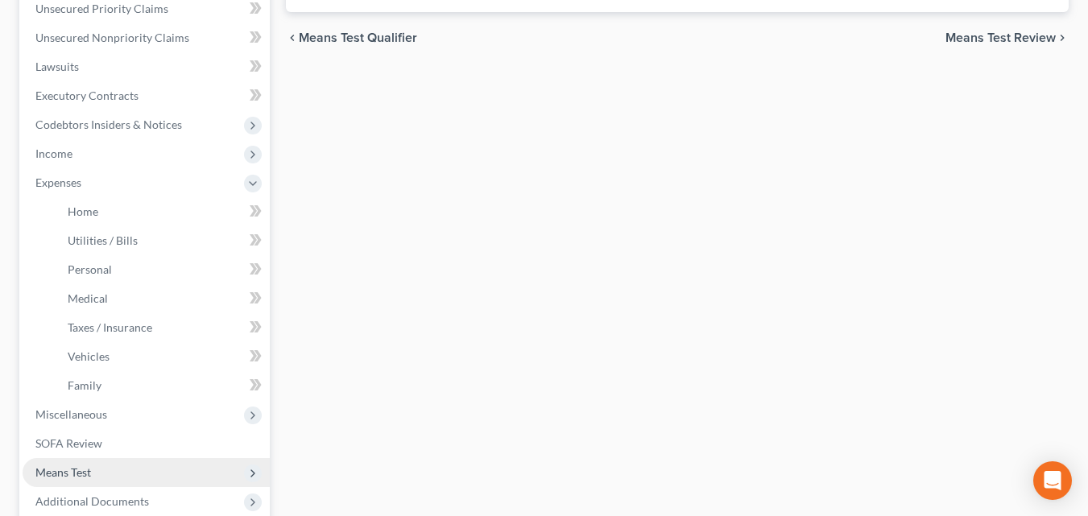
scroll to position [543, 0]
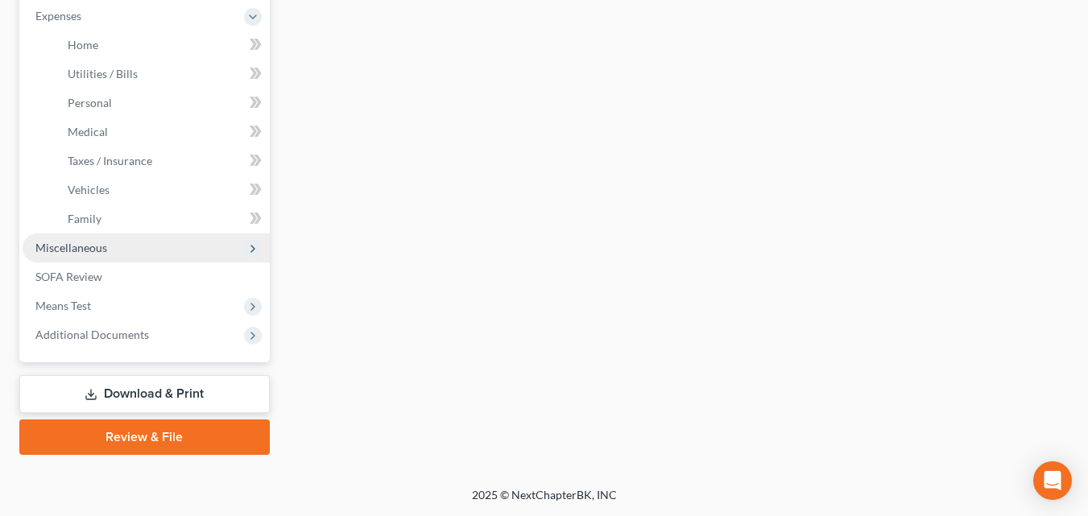
click at [98, 250] on span "Miscellaneous" at bounding box center [71, 248] width 72 height 14
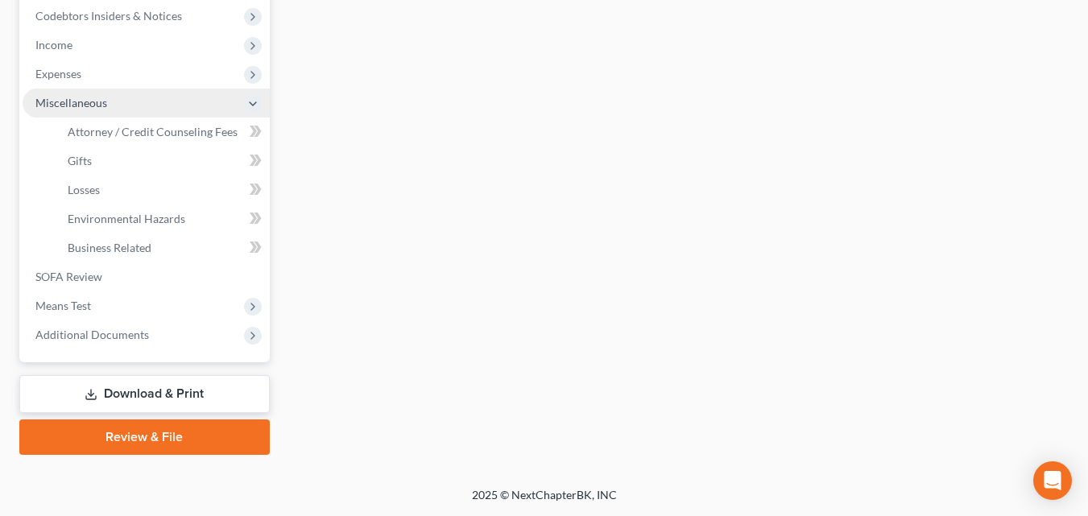
scroll to position [485, 0]
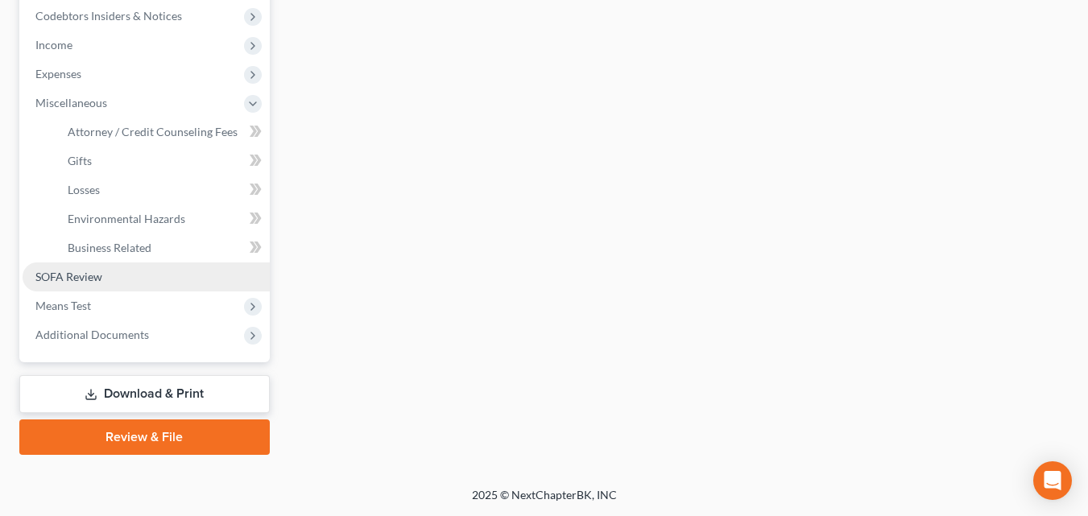
click at [78, 275] on span "SOFA Review" at bounding box center [68, 277] width 67 height 14
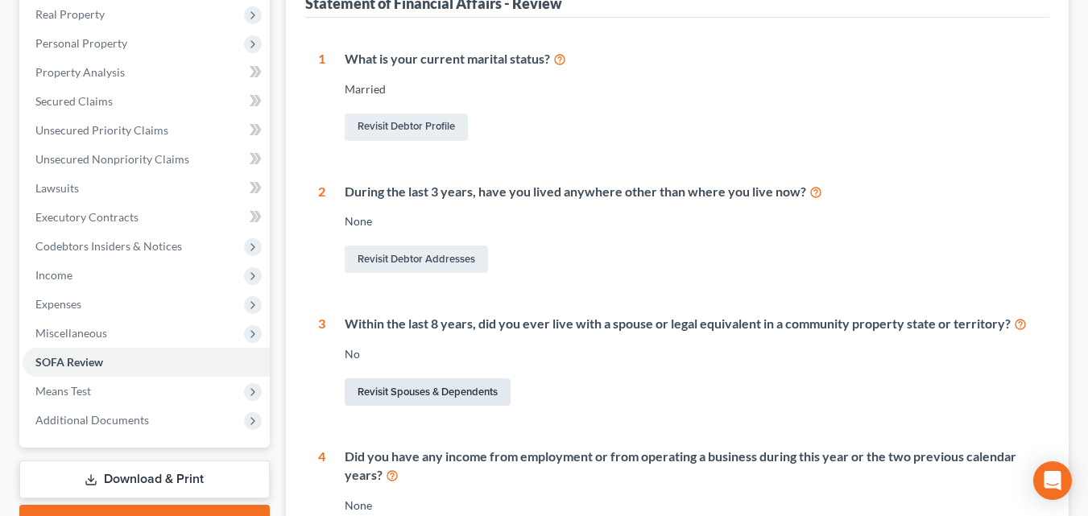
scroll to position [403, 0]
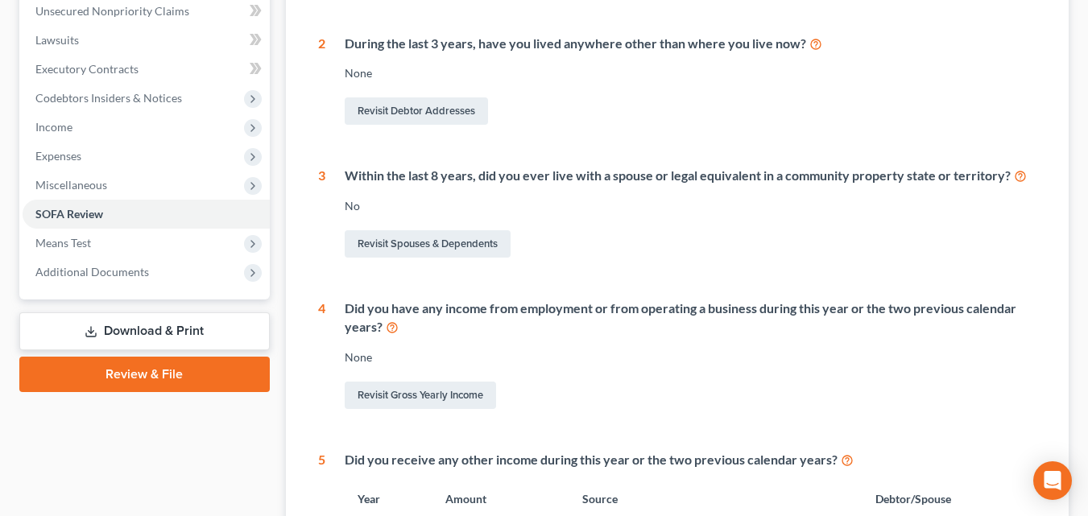
click at [138, 335] on link "Download & Print" at bounding box center [144, 332] width 251 height 38
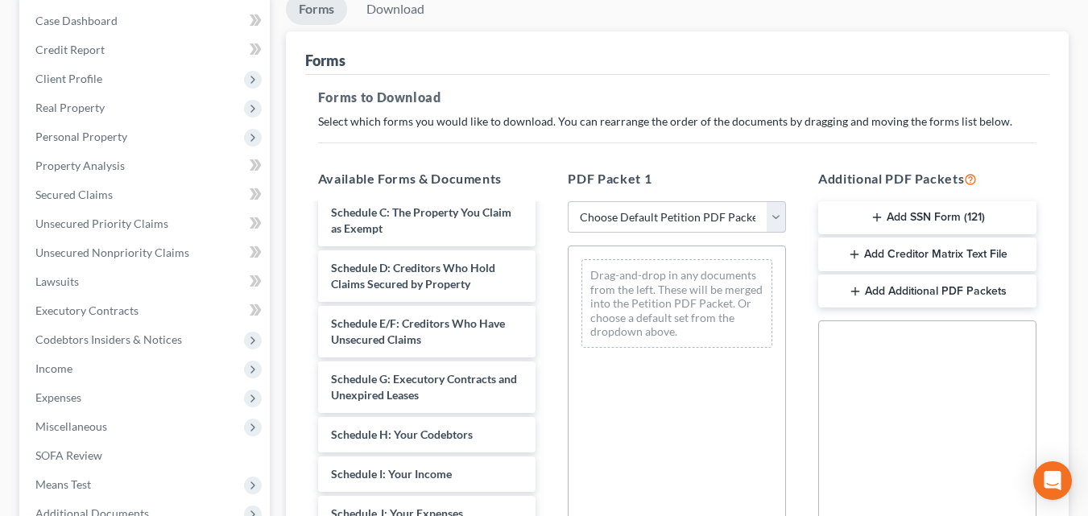
scroll to position [242, 0]
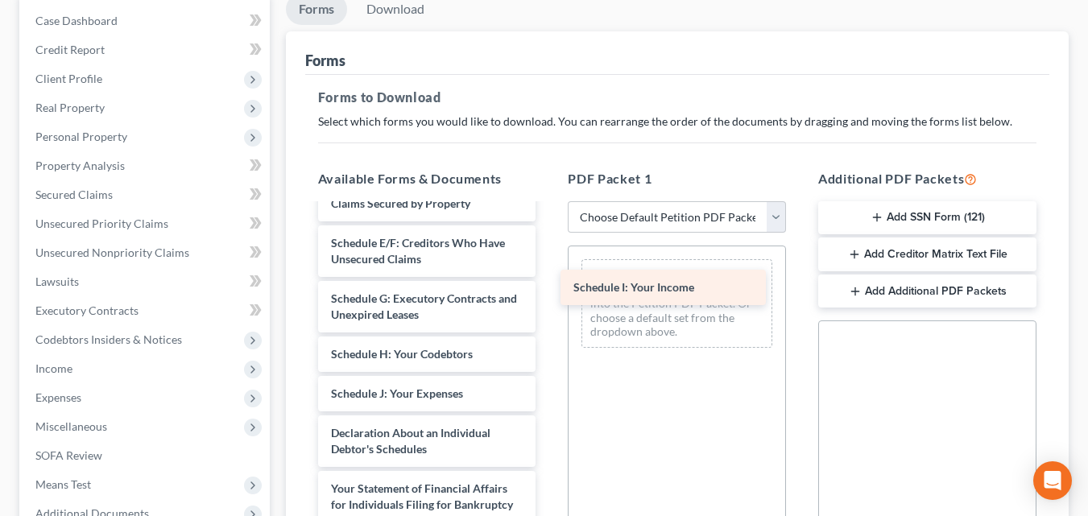
drag, startPoint x: 413, startPoint y: 401, endPoint x: 659, endPoint y: 292, distance: 268.7
click at [549, 292] on div "Schedule I: Your Income Voluntary Petition for Individuals Filing for Bankruptc…" at bounding box center [427, 402] width 244 height 877
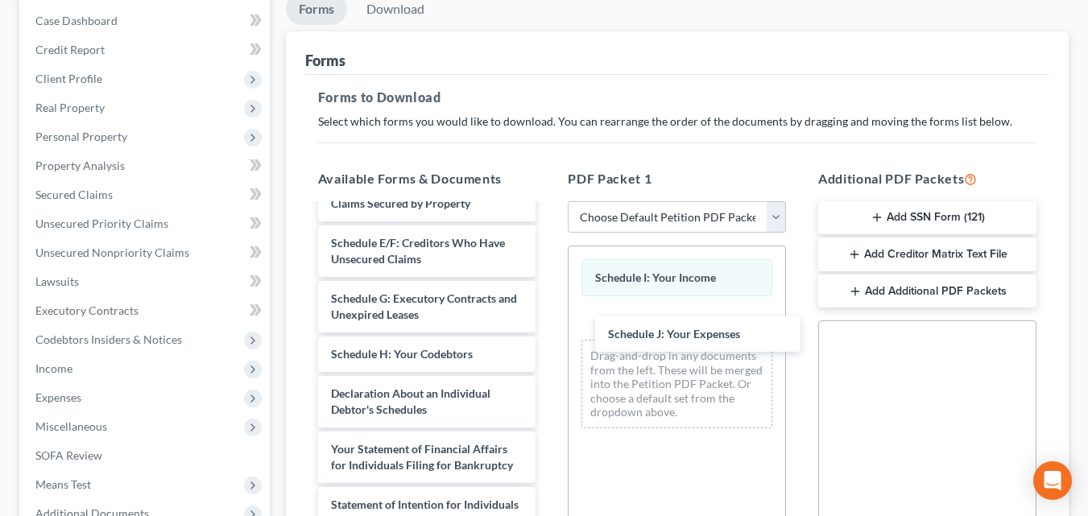
drag, startPoint x: 429, startPoint y: 402, endPoint x: 698, endPoint y: 342, distance: 275.6
click at [549, 342] on div "Schedule J: Your Expenses Voluntary Petition for Individuals Filing for Bankrup…" at bounding box center [427, 382] width 244 height 837
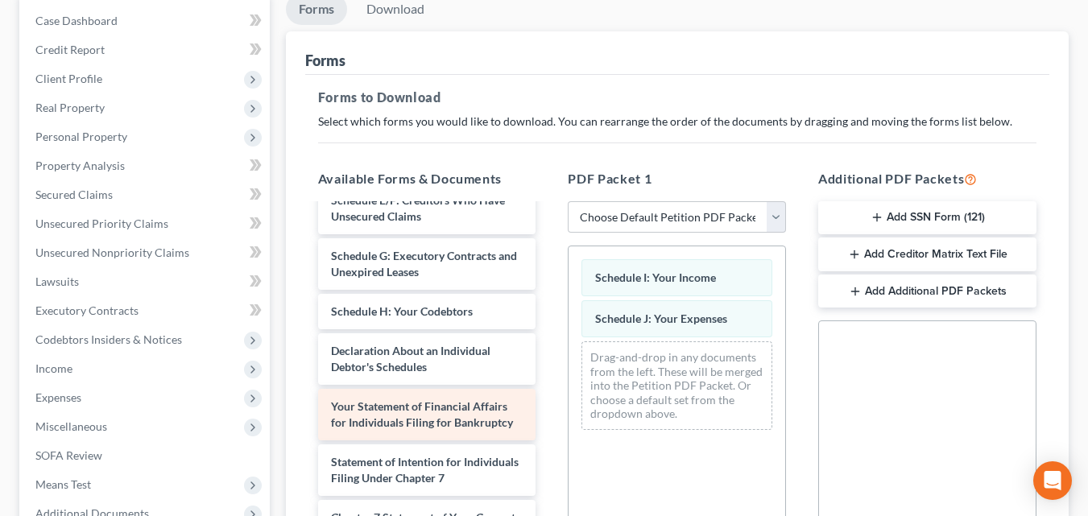
scroll to position [322, 0]
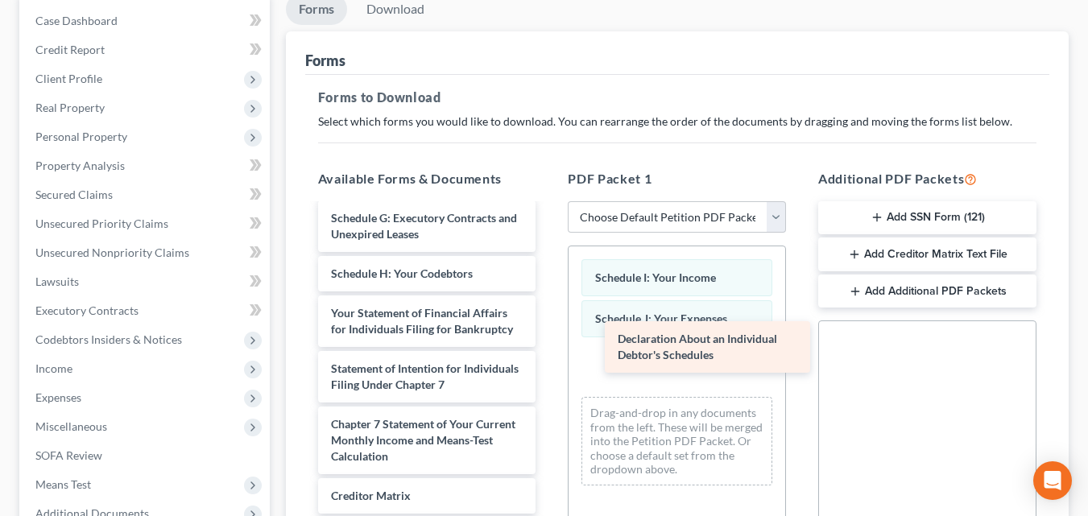
drag, startPoint x: 365, startPoint y: 329, endPoint x: 636, endPoint y: 359, distance: 273.1
click at [549, 357] on div "Declaration About an Individual Debtor's Schedules Voluntary Petition for Indiv…" at bounding box center [427, 273] width 244 height 781
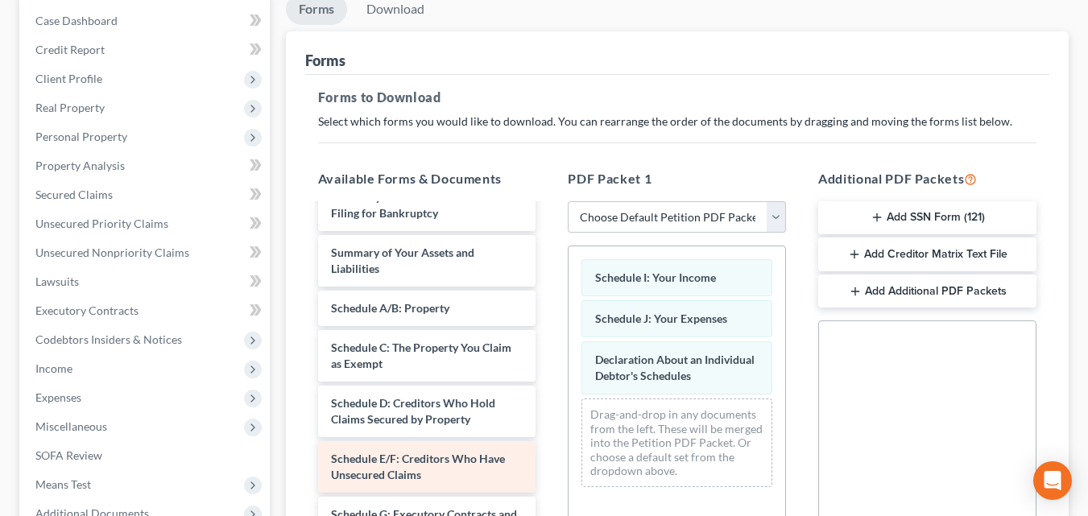
scroll to position [0, 0]
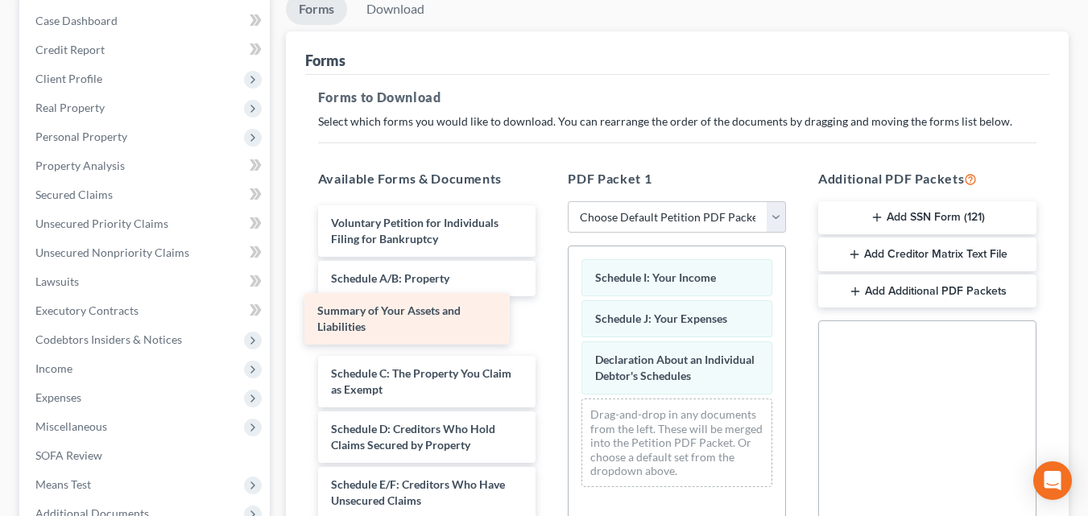
drag, startPoint x: 366, startPoint y: 286, endPoint x: 352, endPoint y: 318, distance: 35.0
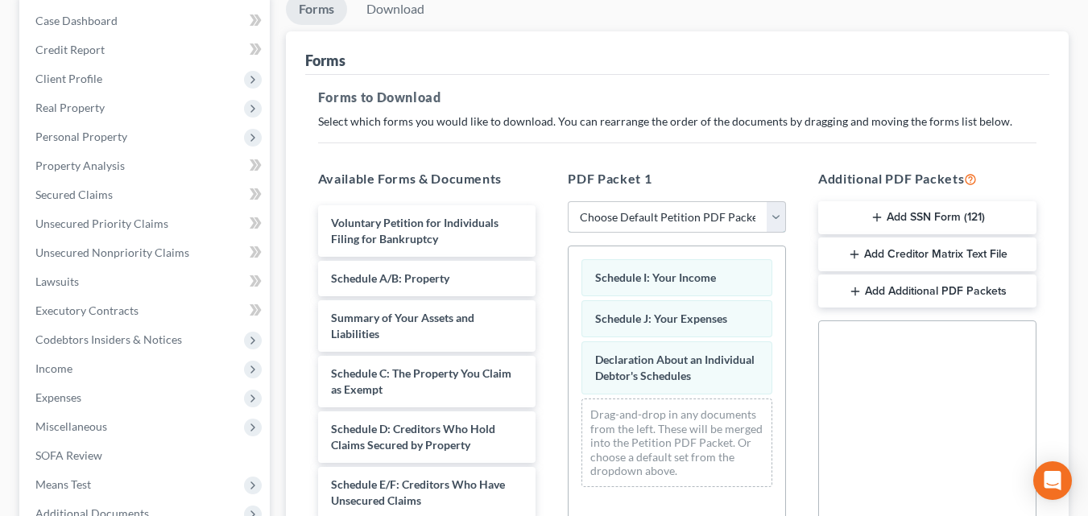
click at [772, 222] on select "Choose Default Petition PDF Packet Complete Bankruptcy Petition (all forms and …" at bounding box center [677, 217] width 218 height 32
select select "2"
click at [568, 201] on select "Choose Default Petition PDF Packet Complete Bankruptcy Petition (all forms and …" at bounding box center [677, 217] width 218 height 32
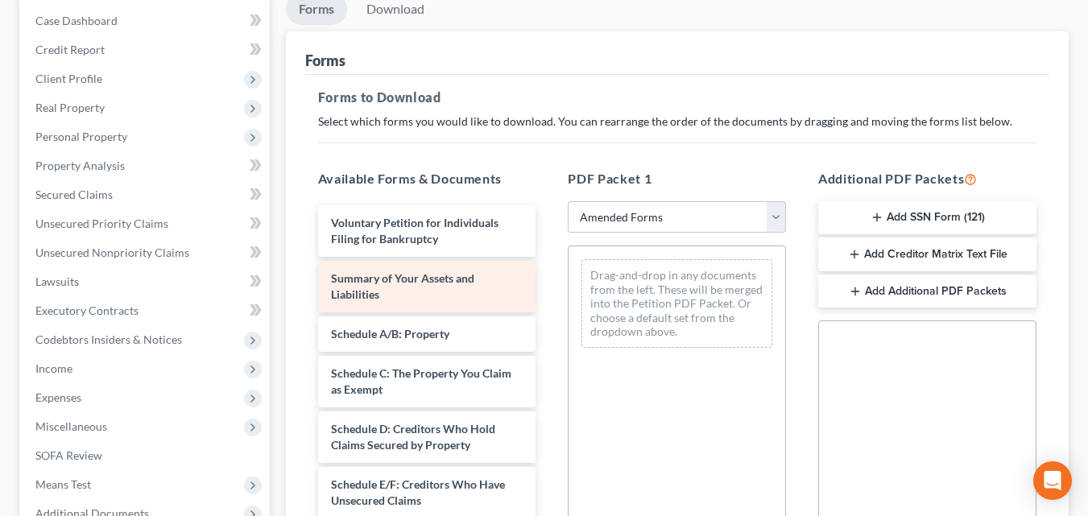
click at [419, 289] on div "Summary of Your Assets and Liabilities" at bounding box center [427, 287] width 218 height 52
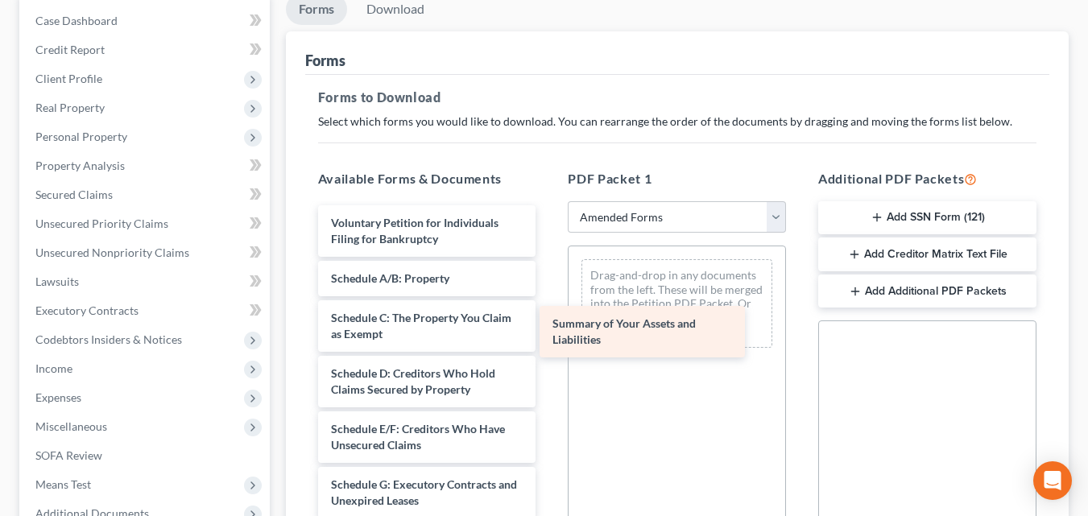
drag, startPoint x: 388, startPoint y: 306, endPoint x: 609, endPoint y: 351, distance: 226.1
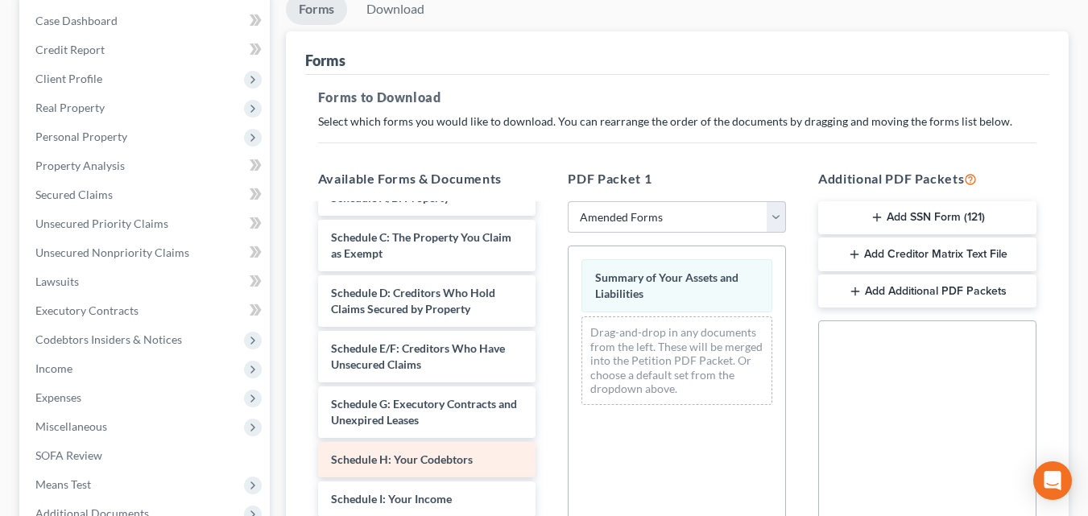
scroll to position [161, 0]
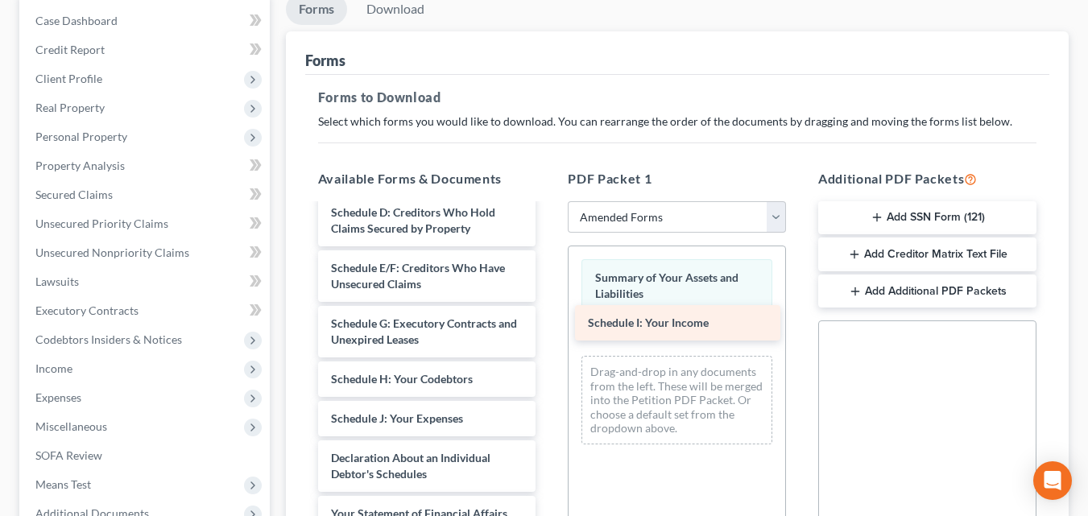
drag, startPoint x: 395, startPoint y: 421, endPoint x: 652, endPoint y: 325, distance: 274.3
click at [549, 325] on div "Schedule I: Your Income Voluntary Petition for Individuals Filing for Bankruptc…" at bounding box center [427, 454] width 244 height 821
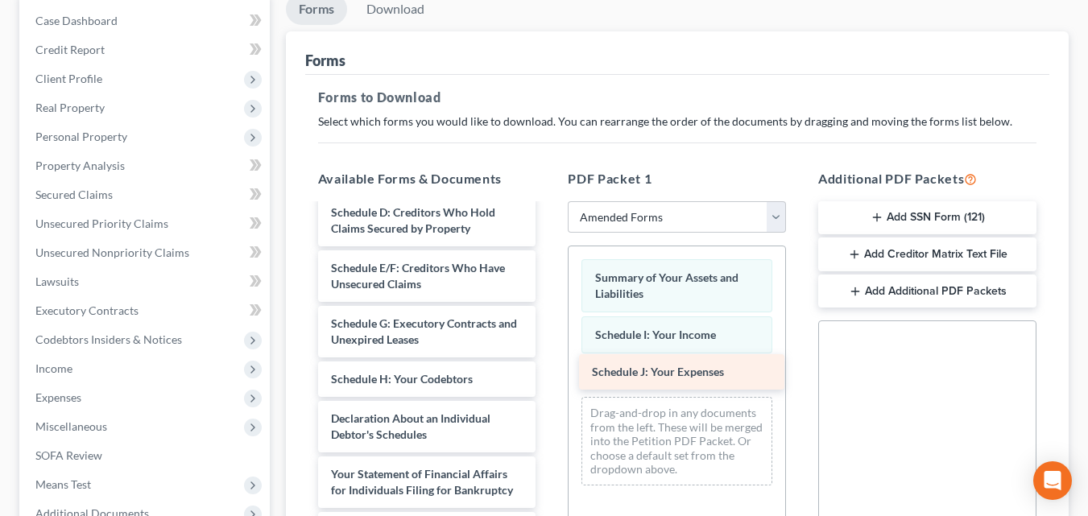
drag, startPoint x: 384, startPoint y: 423, endPoint x: 645, endPoint y: 376, distance: 265.2
click at [549, 376] on div "Schedule J: Your Expenses Voluntary Petition for Individuals Filing for Bankrup…" at bounding box center [427, 434] width 244 height 781
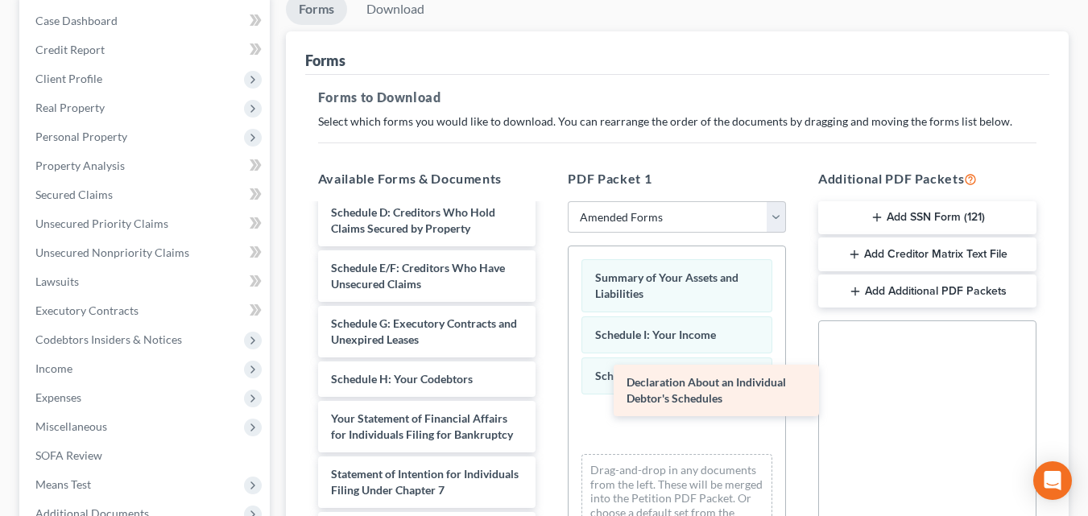
drag, startPoint x: 374, startPoint y: 436, endPoint x: 610, endPoint y: 432, distance: 236.1
click at [549, 432] on div "Declaration About an Individual Debtor's Schedules Voluntary Petition for Indiv…" at bounding box center [427, 407] width 244 height 726
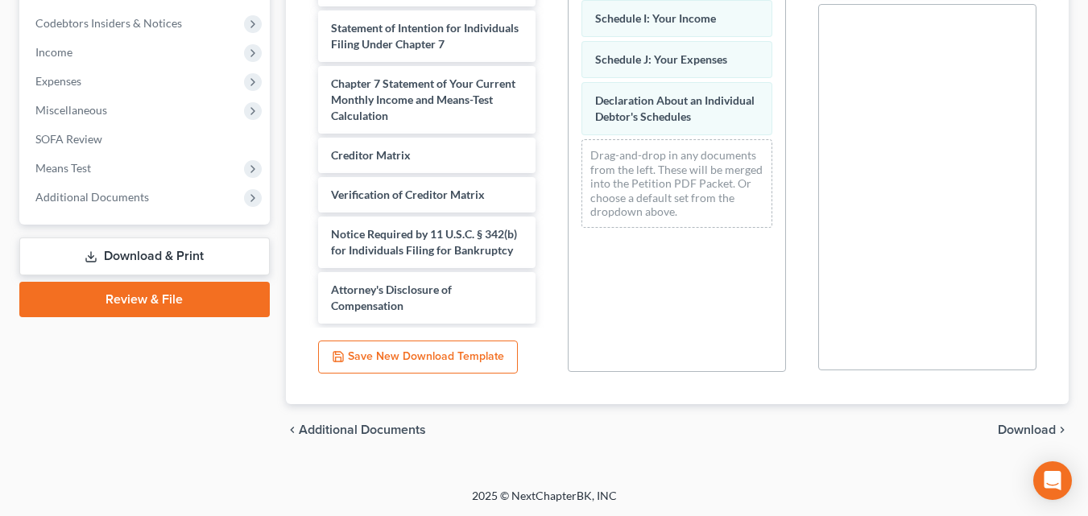
scroll to position [479, 0]
click at [1038, 433] on span "Download" at bounding box center [1027, 429] width 58 height 13
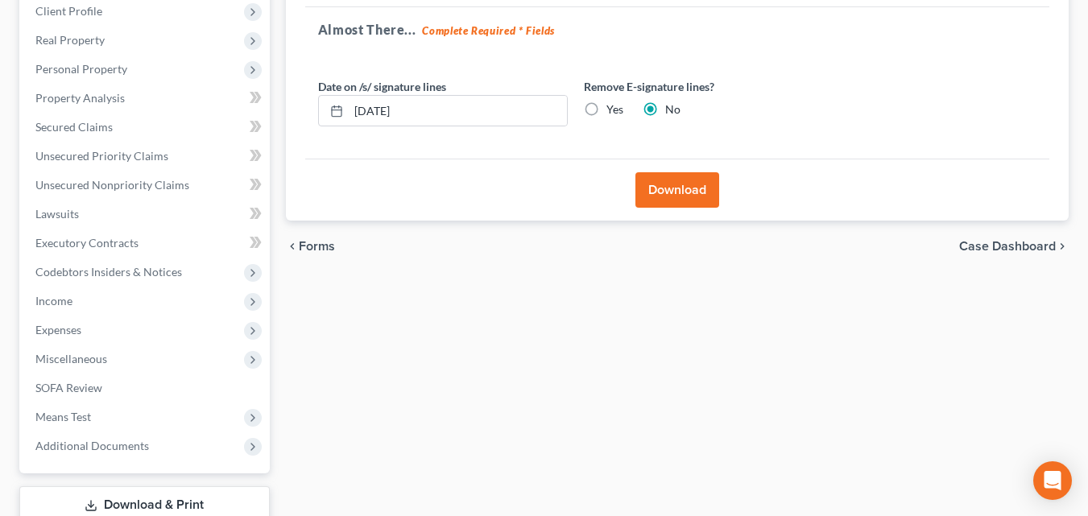
scroll to position [98, 0]
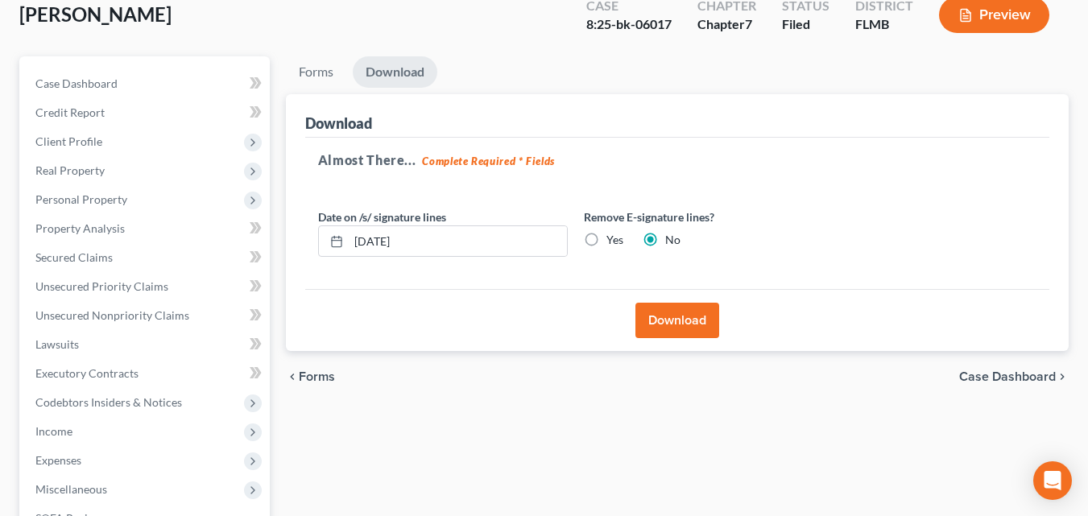
click at [693, 329] on button "Download" at bounding box center [678, 320] width 84 height 35
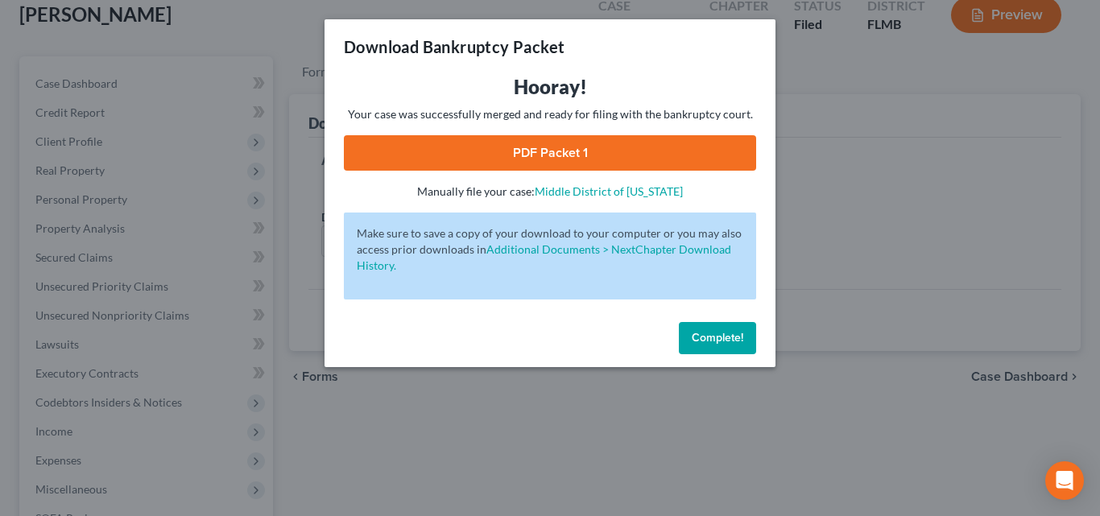
click at [565, 146] on link "PDF Packet 1" at bounding box center [550, 152] width 412 height 35
click at [730, 342] on span "Complete!" at bounding box center [718, 338] width 52 height 14
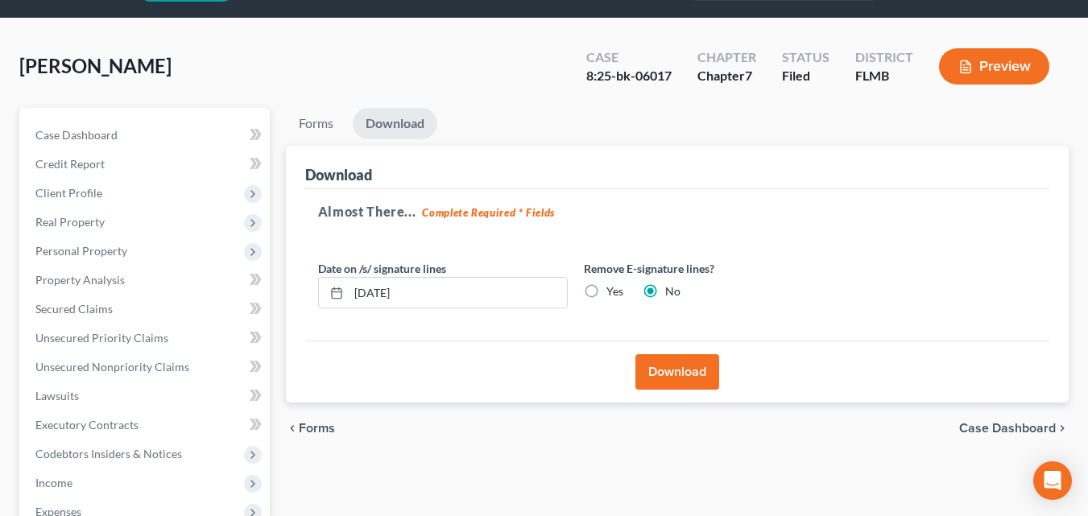
scroll to position [0, 0]
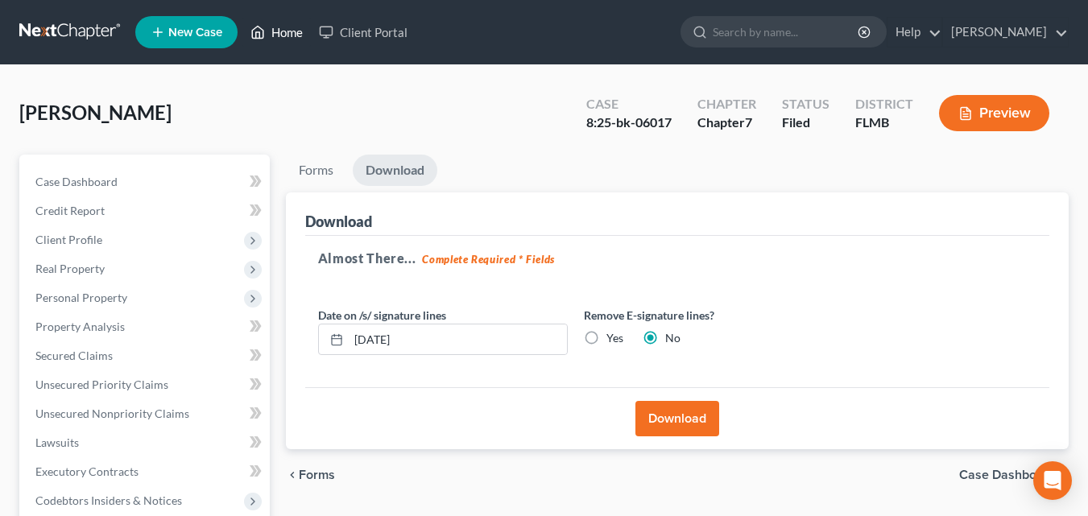
click at [280, 28] on link "Home" at bounding box center [276, 32] width 68 height 29
